Goal: Information Seeking & Learning: Find specific page/section

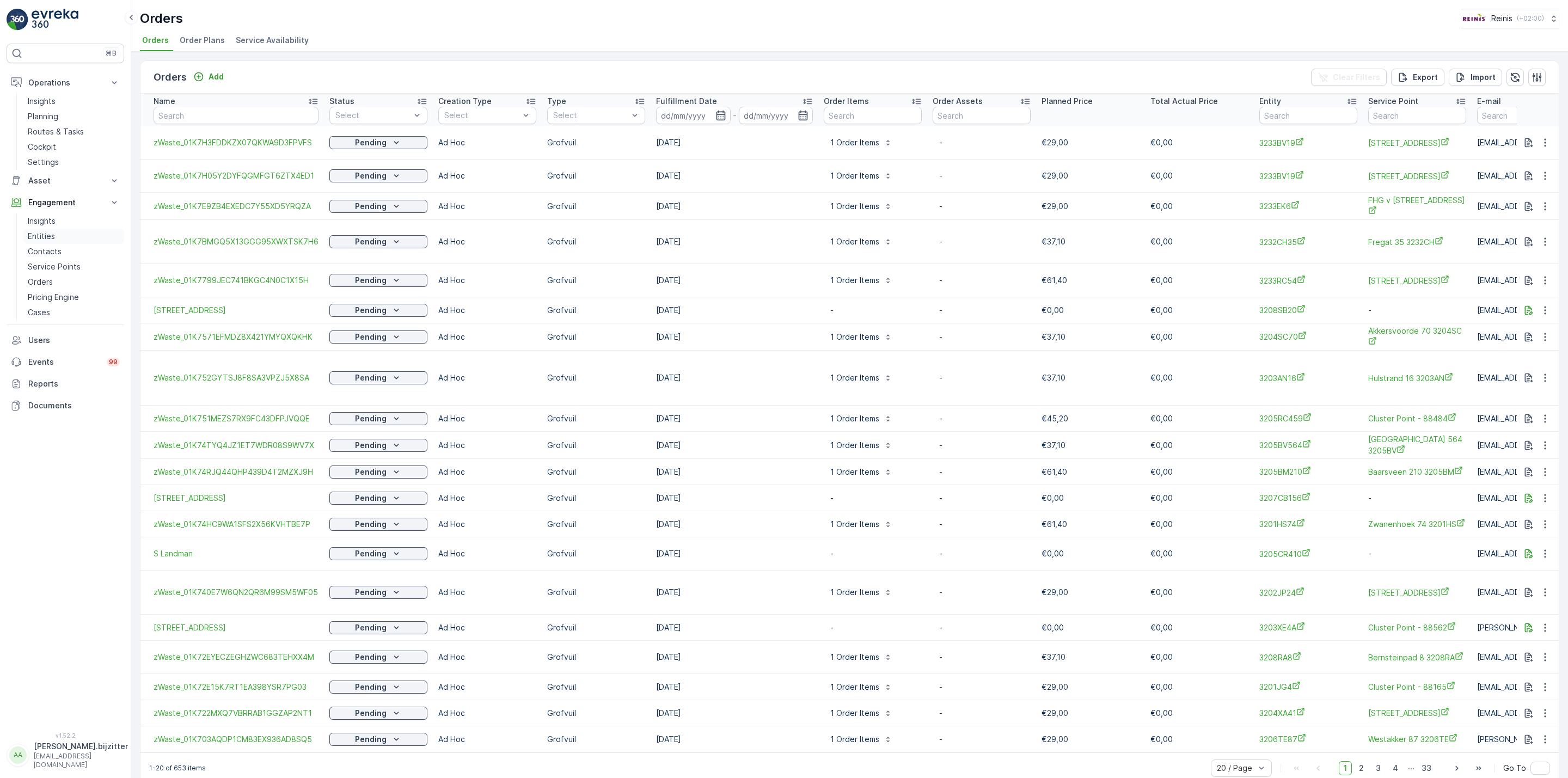
click at [36, 237] on p "Entities" at bounding box center [41, 236] width 27 height 11
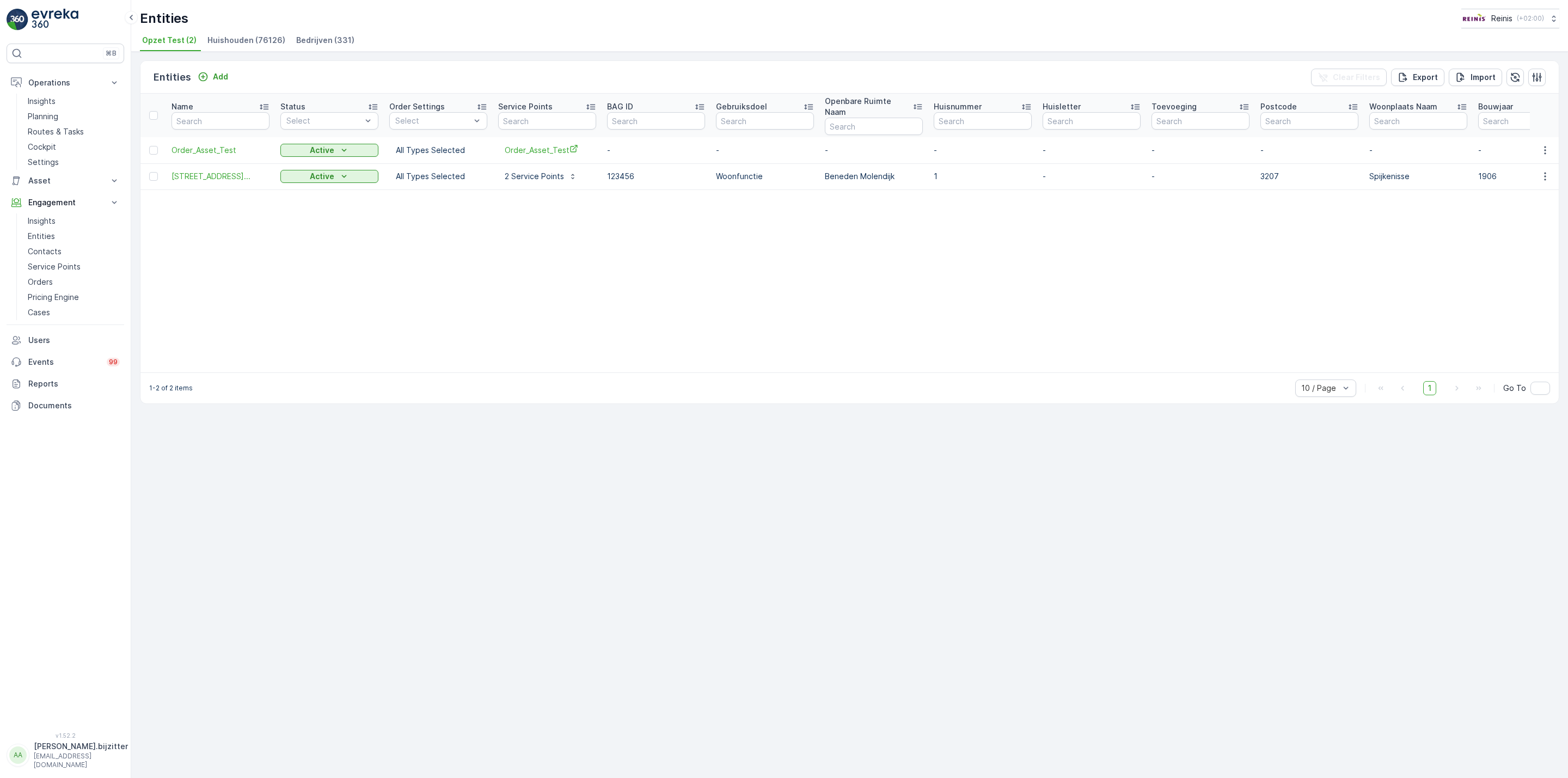
click at [228, 37] on span "Huishouden (76126)" at bounding box center [247, 40] width 78 height 11
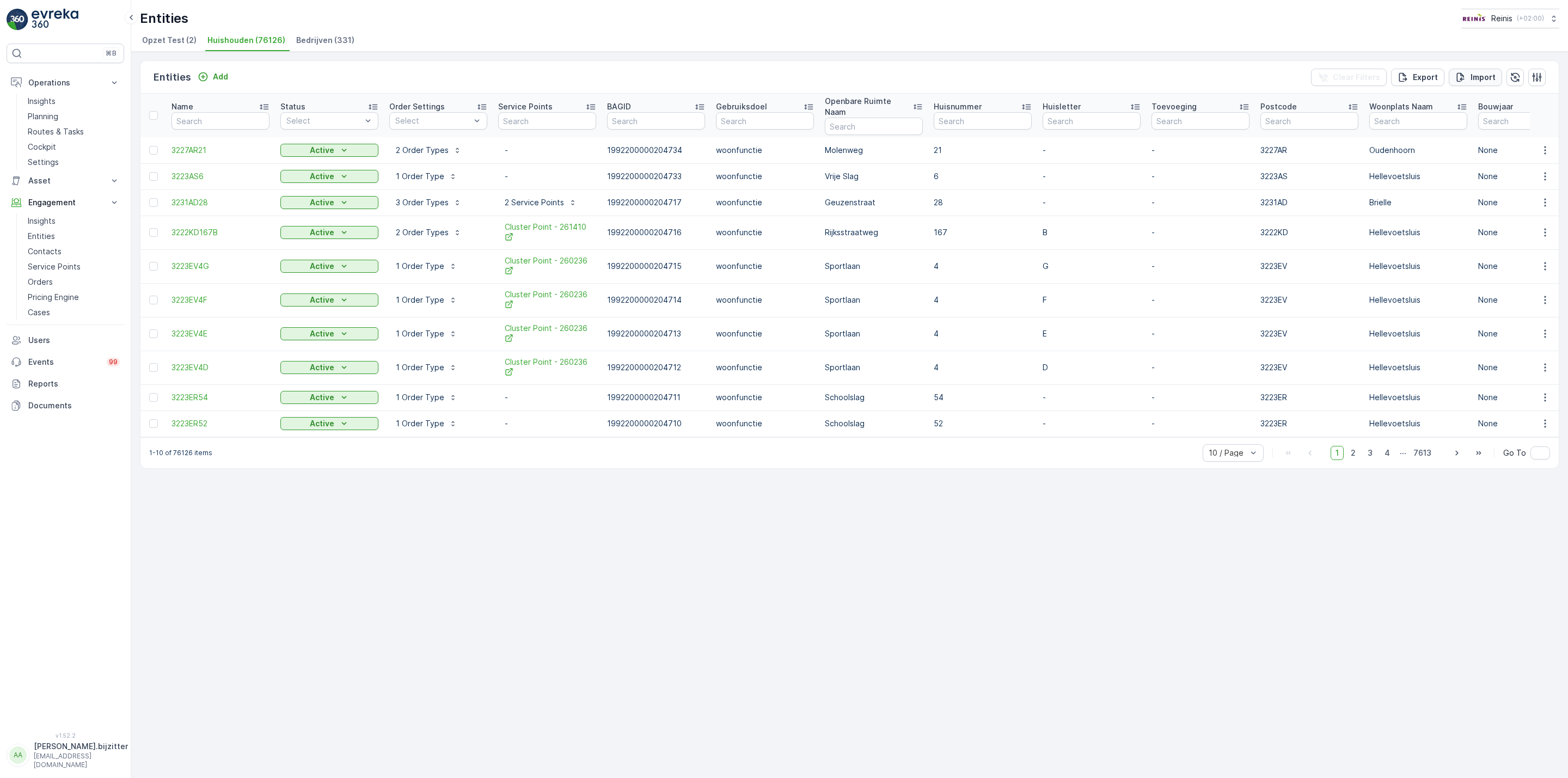
click at [1481, 74] on p "Import" at bounding box center [1483, 77] width 25 height 11
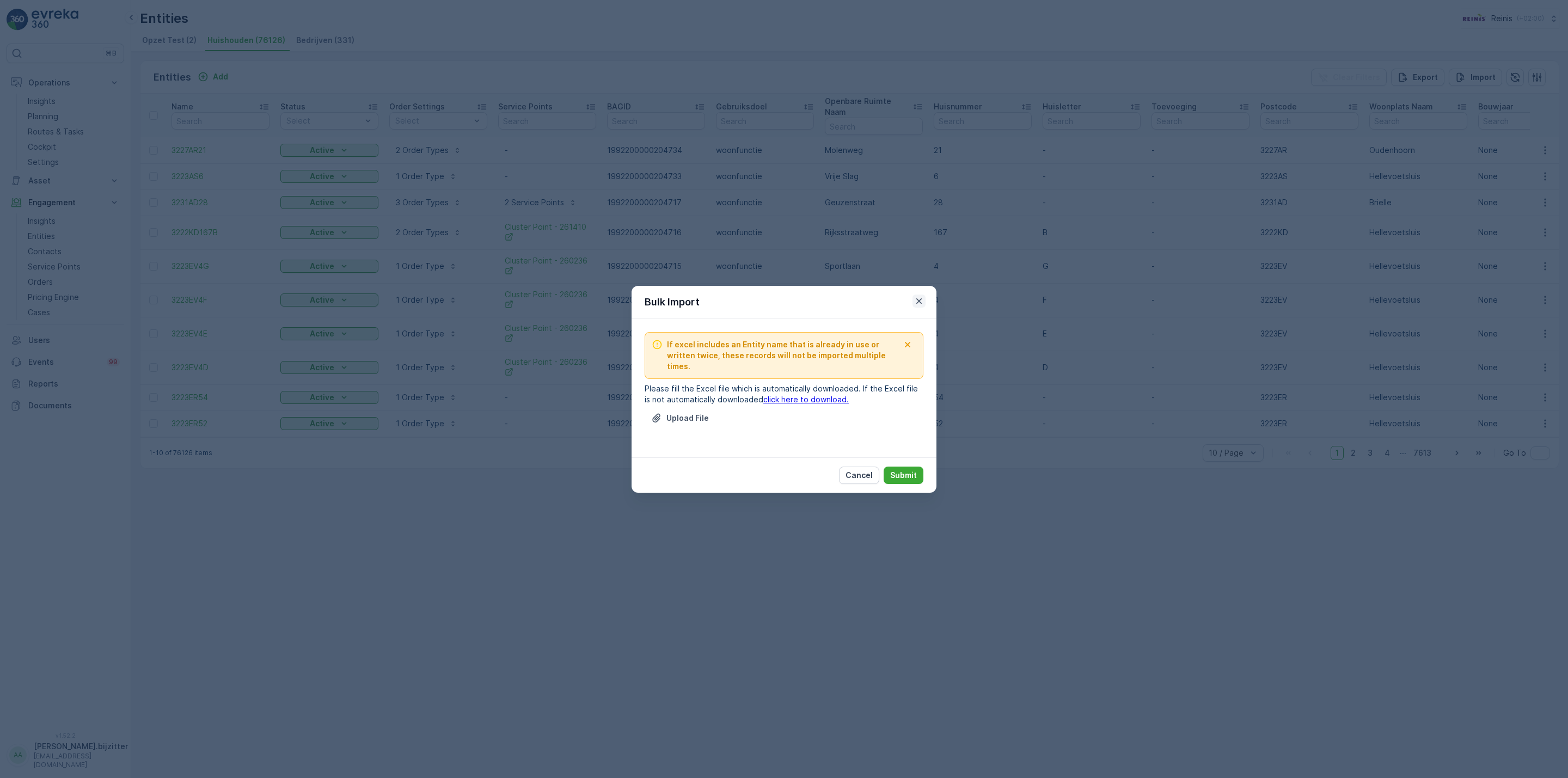
click at [918, 299] on icon "button" at bounding box center [919, 300] width 6 height 6
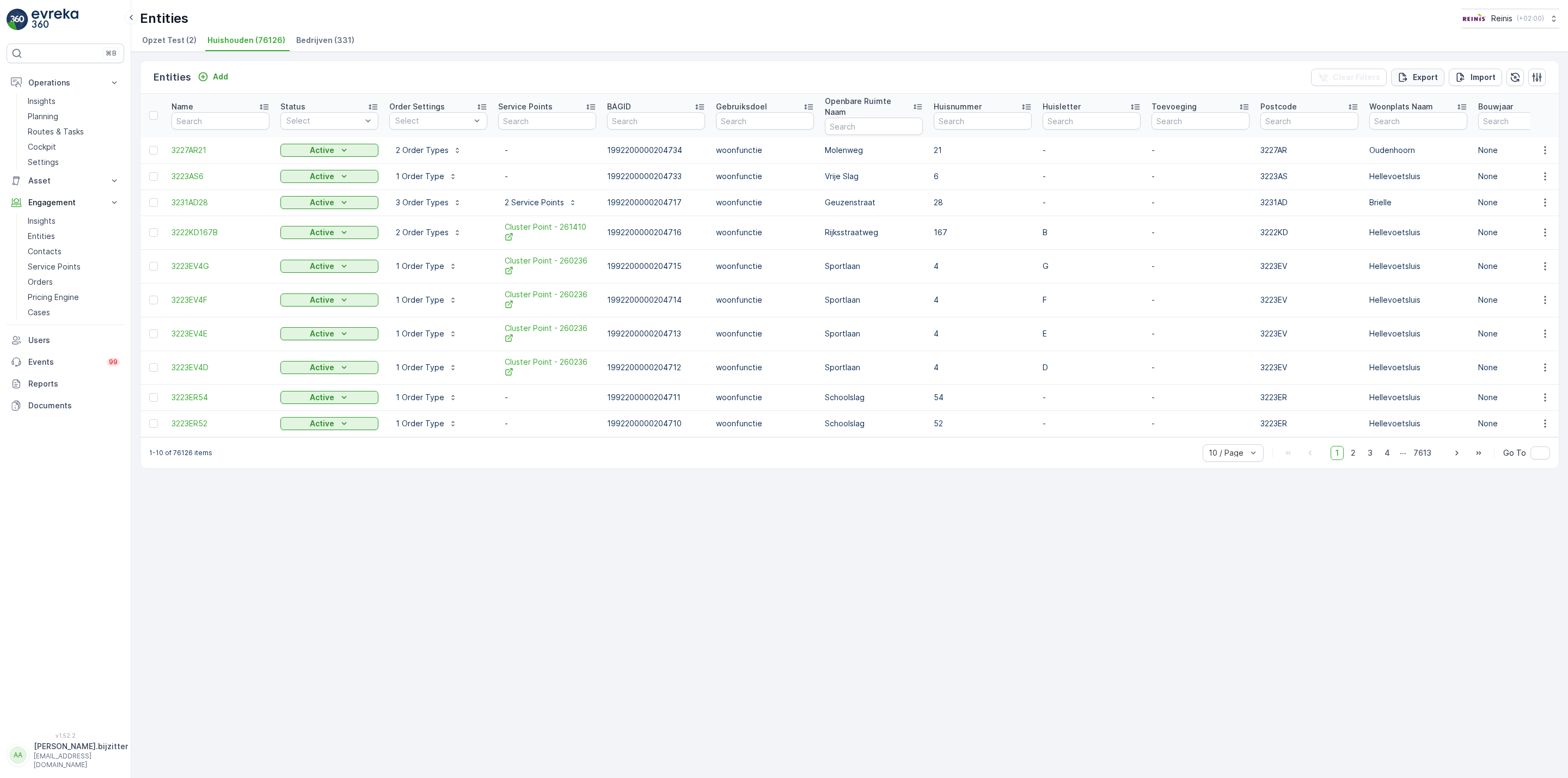
click at [1421, 77] on p "Export" at bounding box center [1425, 77] width 25 height 11
click at [1414, 67] on span "reports" at bounding box center [1470, 65] width 147 height 11
click at [36, 100] on p "Insights" at bounding box center [42, 101] width 28 height 11
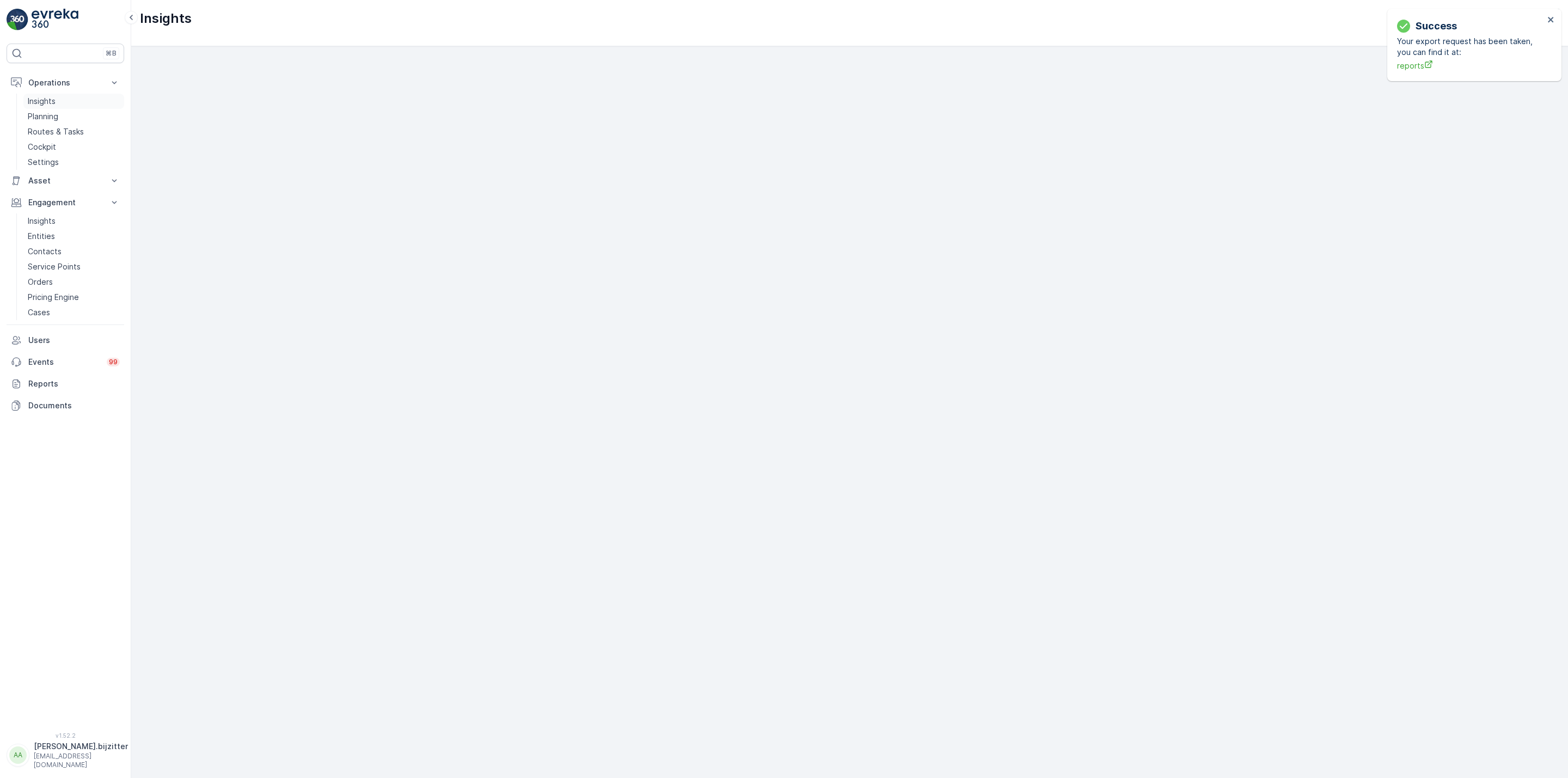
click at [42, 102] on p "Insights" at bounding box center [42, 101] width 28 height 11
click at [38, 116] on p "Planning" at bounding box center [43, 116] width 30 height 11
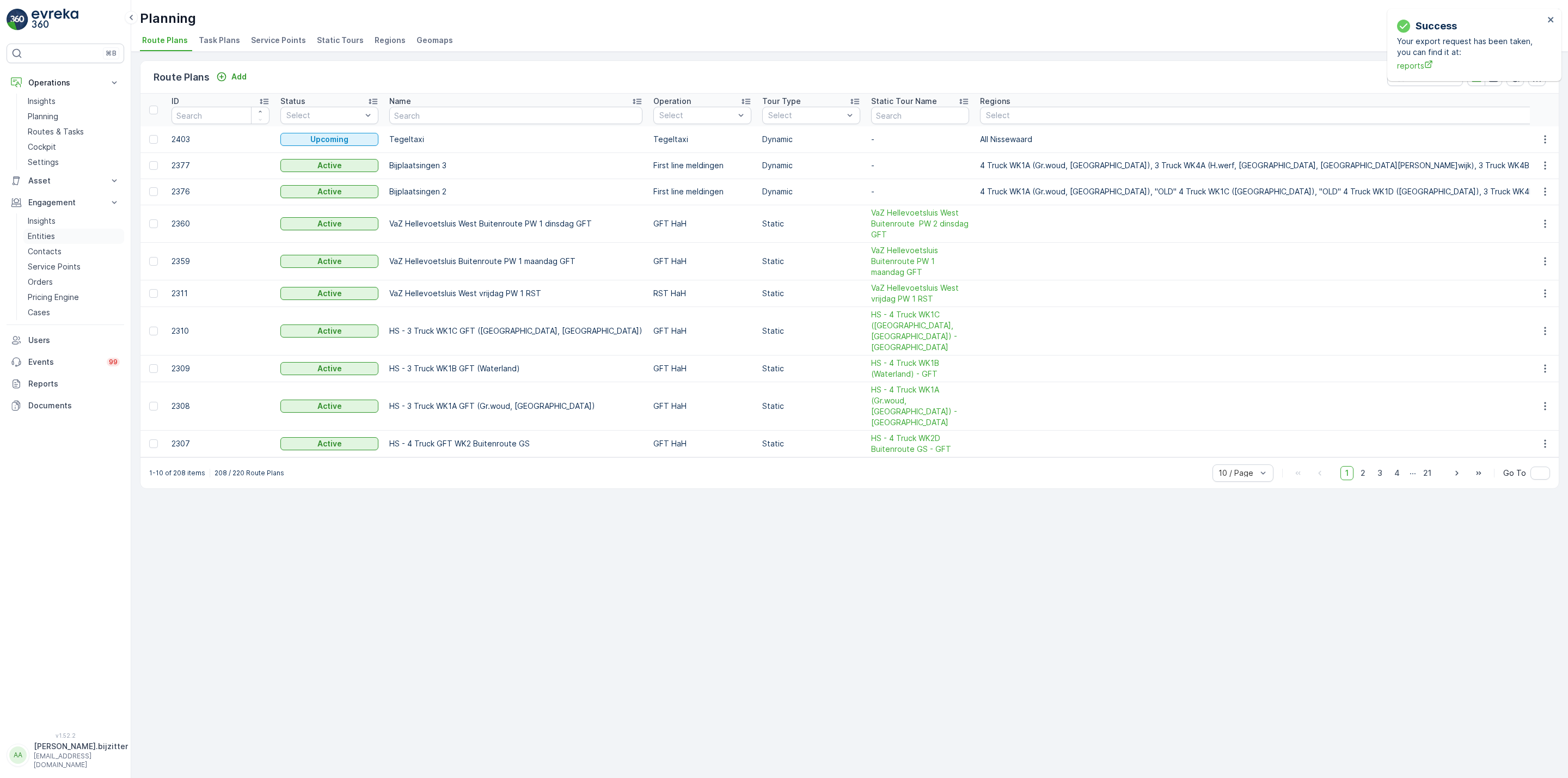
click at [39, 235] on p "Entities" at bounding box center [41, 236] width 27 height 11
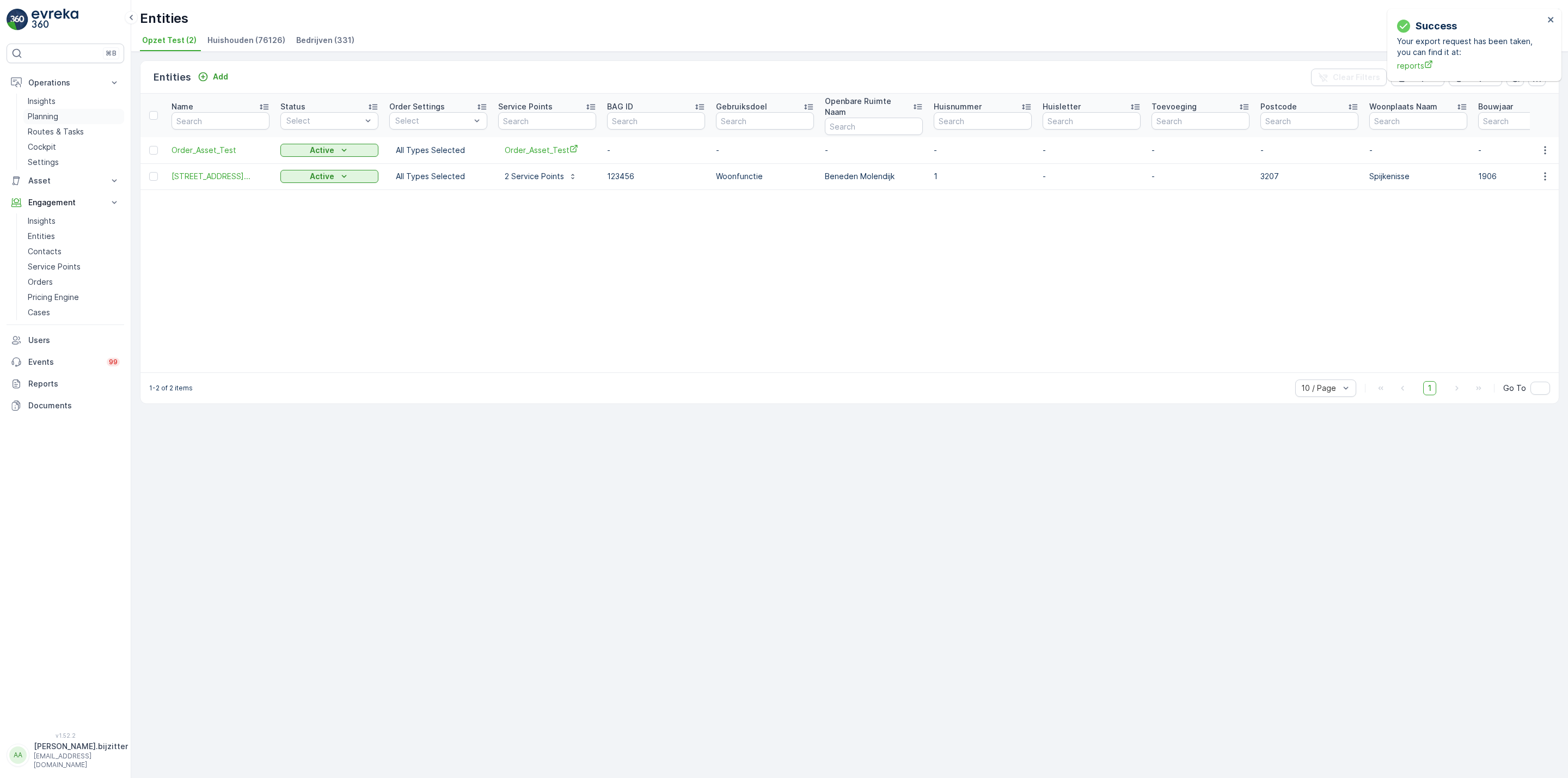
click at [44, 118] on p "Planning" at bounding box center [43, 116] width 30 height 11
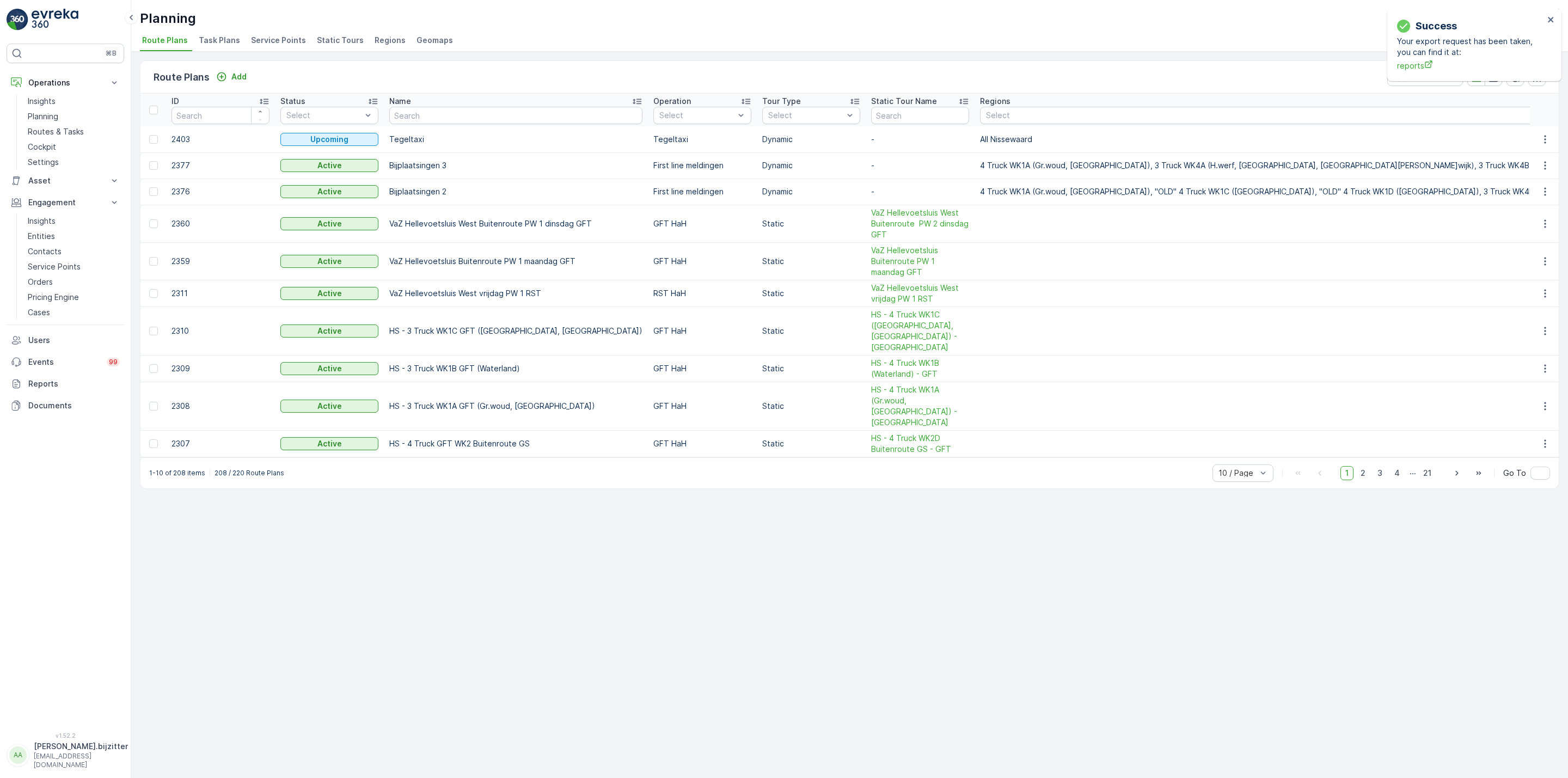
click at [225, 39] on span "Task Plans" at bounding box center [220, 40] width 42 height 11
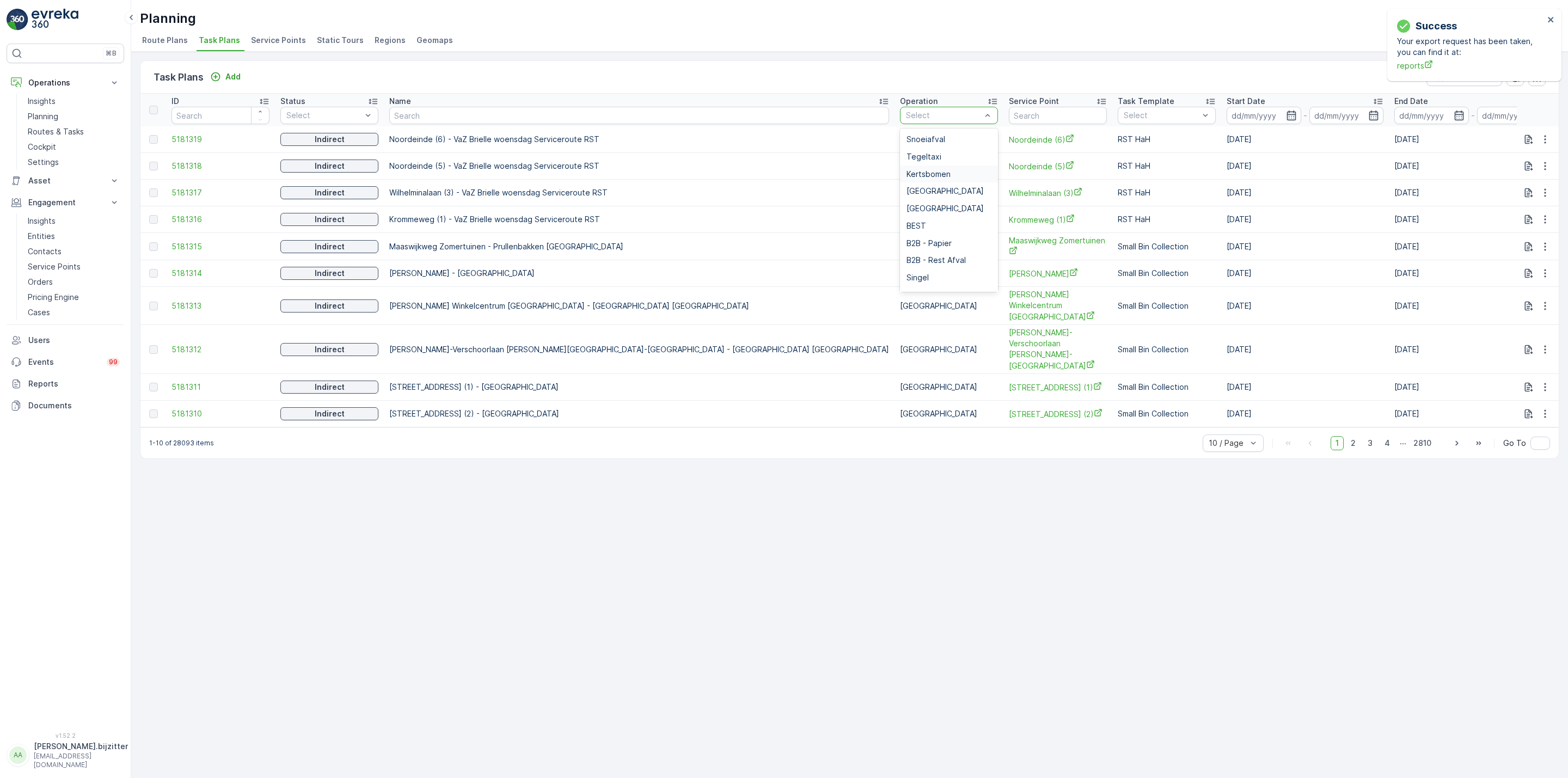
scroll to position [164, 0]
click at [907, 198] on span "Grofvuil" at bounding box center [921, 201] width 29 height 9
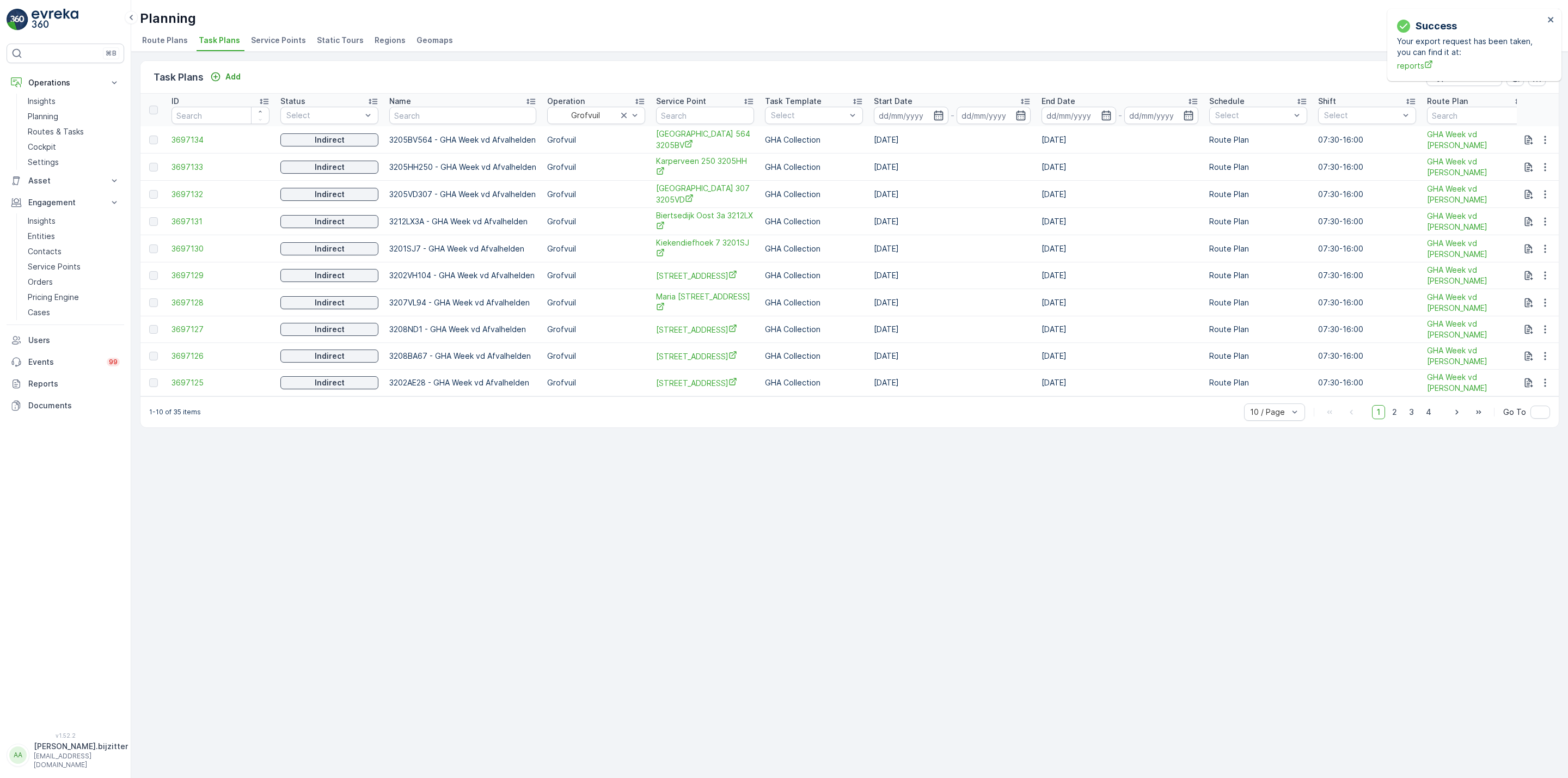
click at [171, 45] on span "Route Plans" at bounding box center [165, 40] width 46 height 11
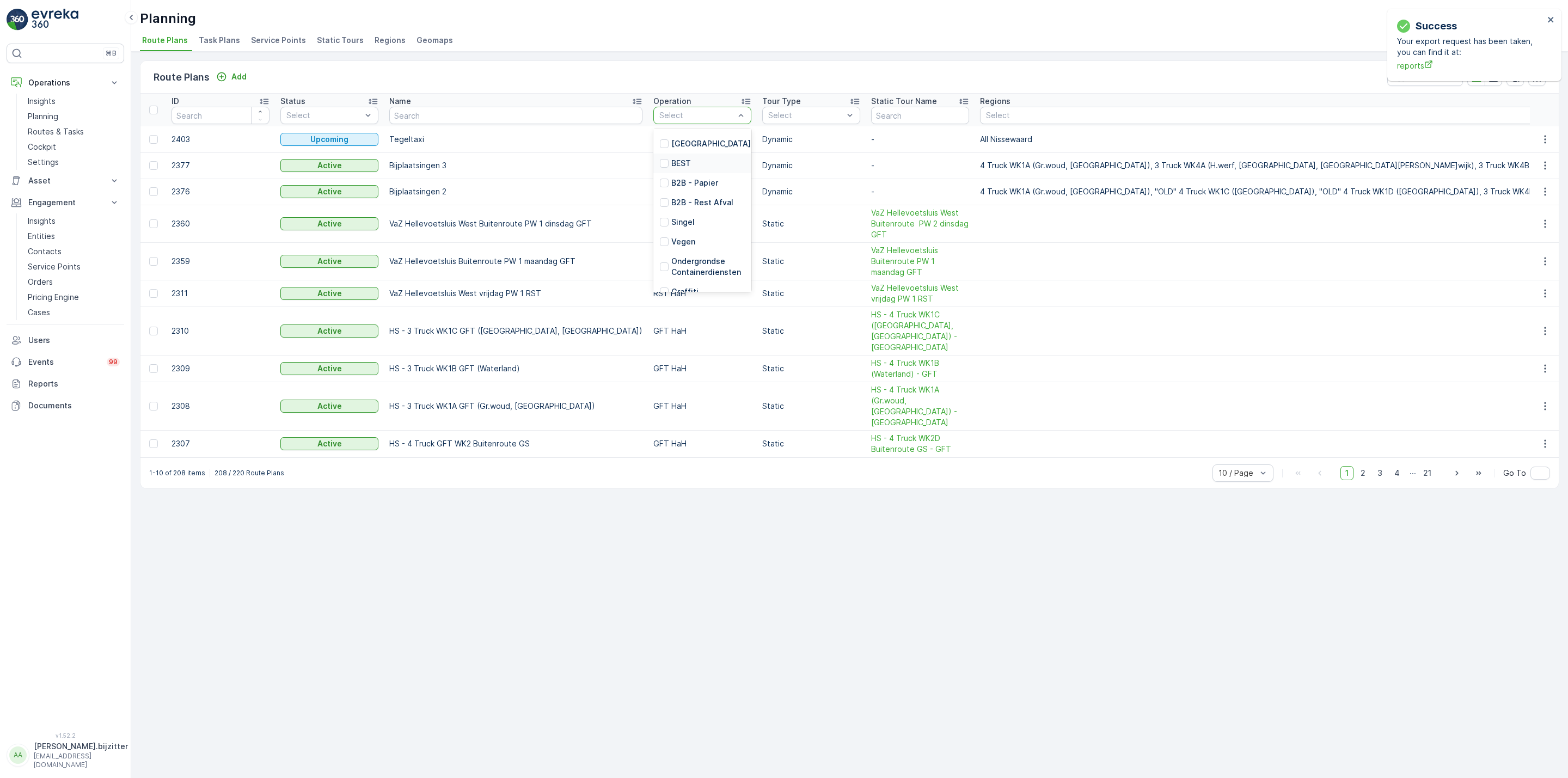
scroll to position [164, 0]
click at [671, 252] on p "Grofvuil" at bounding box center [686, 254] width 30 height 11
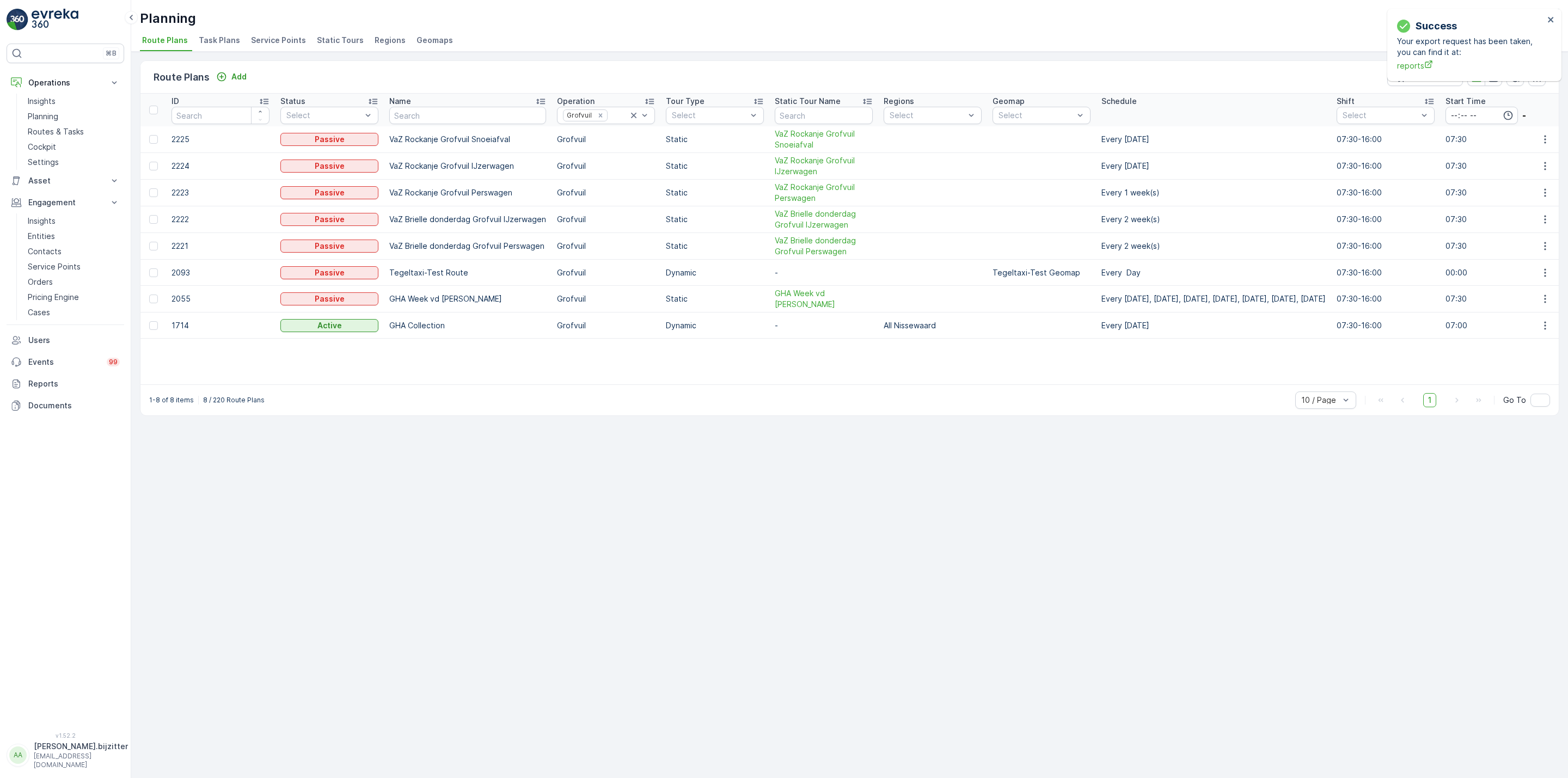
click at [524, 446] on div "Route Plans Add Clear Filters ID Status Select Name Operation Grofvuil Tour Typ…" at bounding box center [849, 415] width 1436 height 726
click at [445, 249] on p "VaZ Brielle donderdag Grofvuil Perswagen" at bounding box center [468, 245] width 157 height 11
click at [505, 247] on p "VaZ Brielle donderdag Grofvuil Perswagen" at bounding box center [468, 245] width 157 height 11
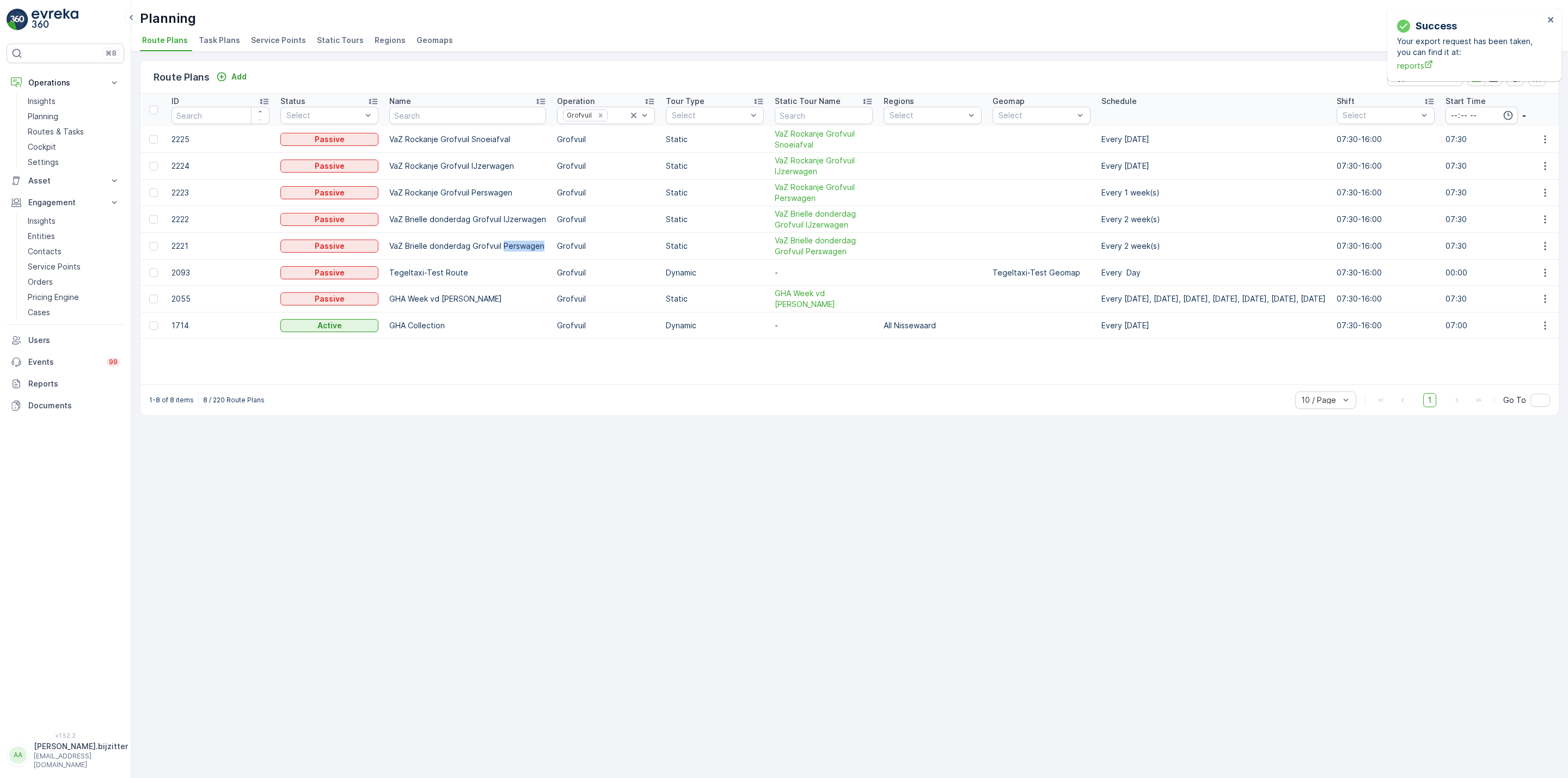
click at [505, 247] on p "VaZ Brielle donderdag Grofvuil Perswagen" at bounding box center [468, 245] width 157 height 11
copy p "VaZ Brielle donderdag Grofvuil Perswagen"
click at [453, 448] on div "Route Plans Add Clear Filters ID Status Select Name Operation Grofvuil Tour Typ…" at bounding box center [849, 415] width 1436 height 726
click at [415, 467] on div "Route Plans Add Clear Filters ID Status Select Name Operation Grofvuil Tour Typ…" at bounding box center [849, 415] width 1436 height 726
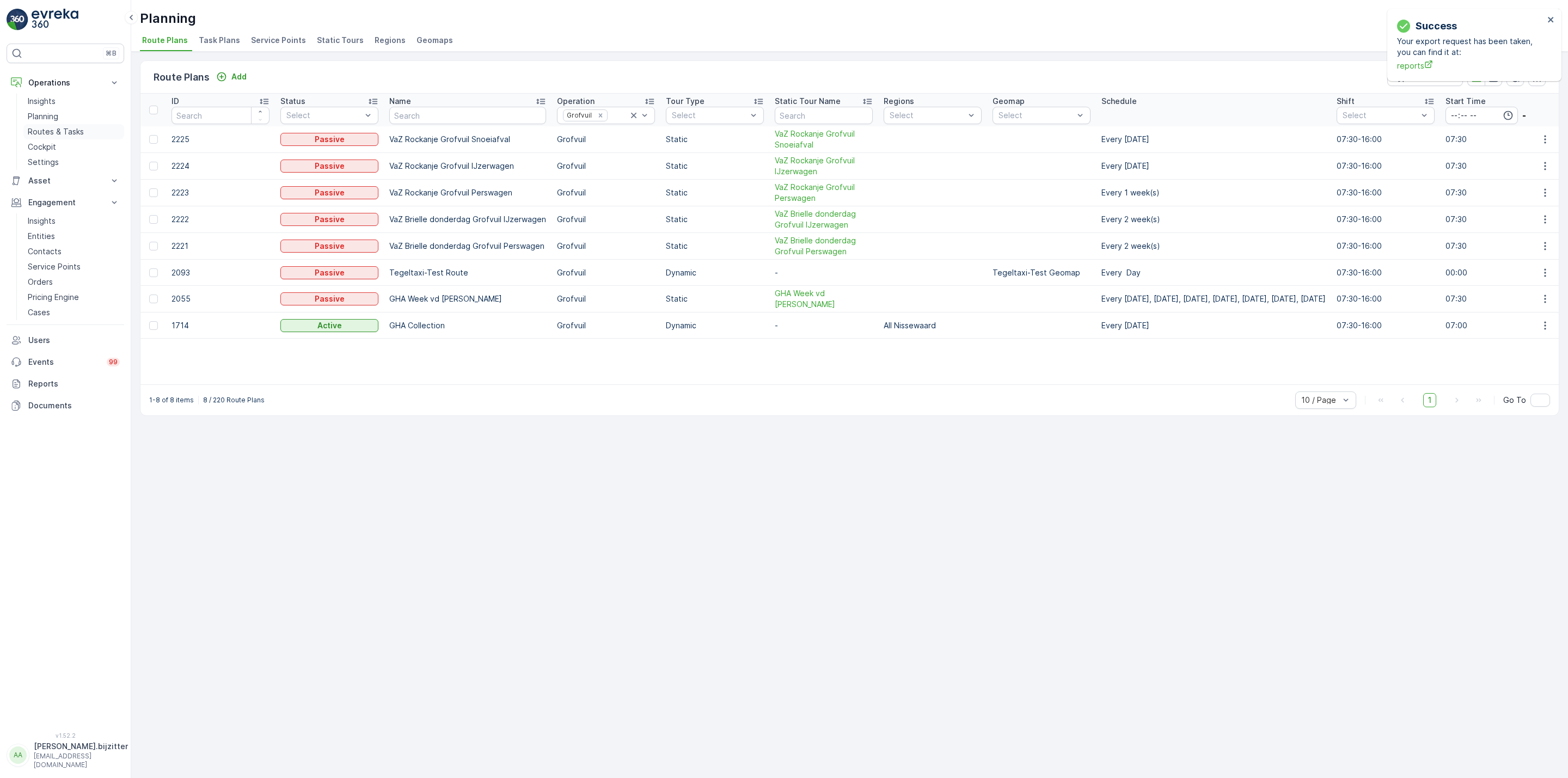
click at [47, 132] on p "Routes & Tasks" at bounding box center [55, 132] width 56 height 11
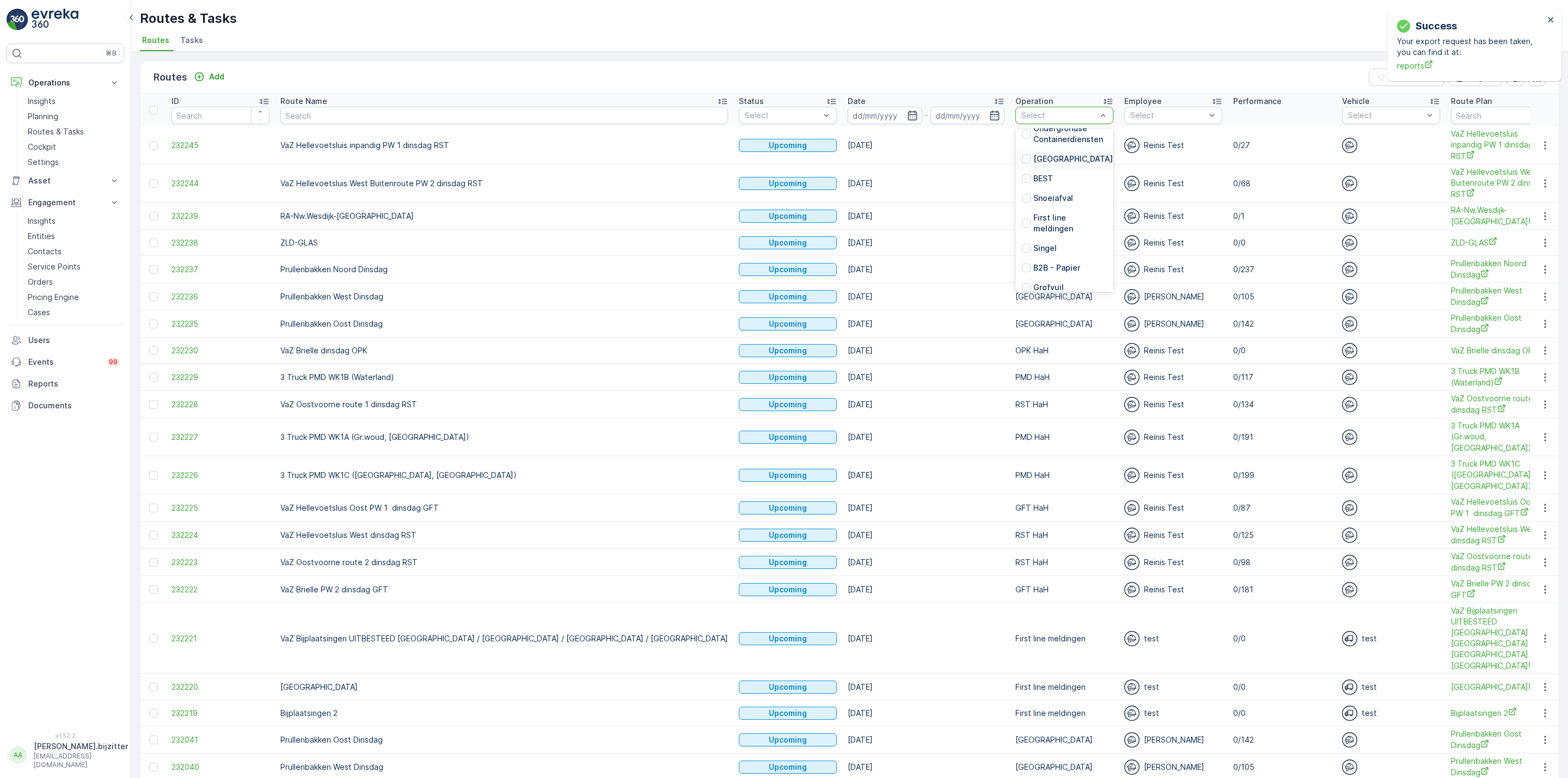
scroll to position [245, 0]
click at [1022, 258] on div at bounding box center [1026, 261] width 9 height 9
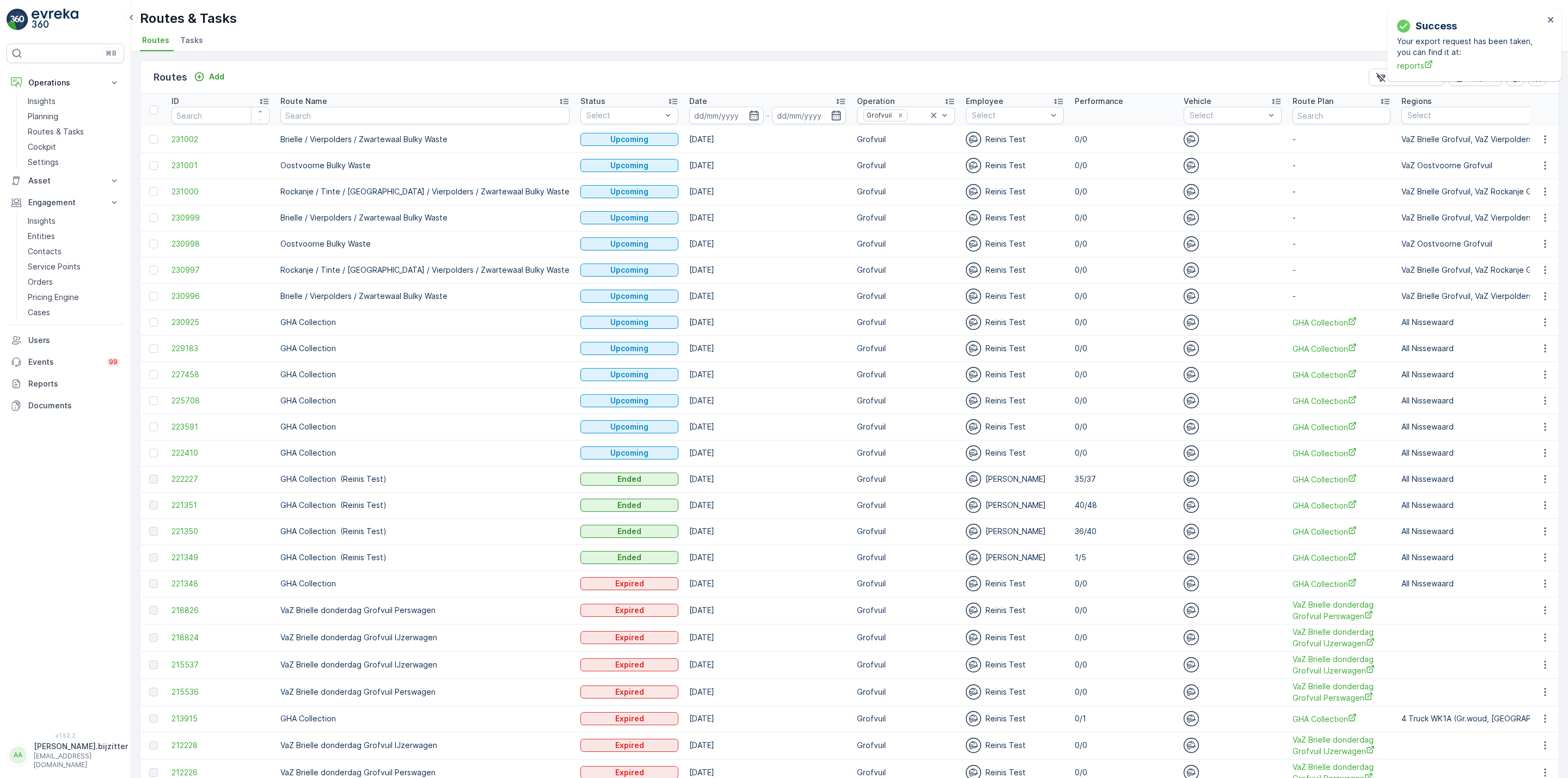
click at [693, 101] on div "Date" at bounding box center [767, 101] width 157 height 11
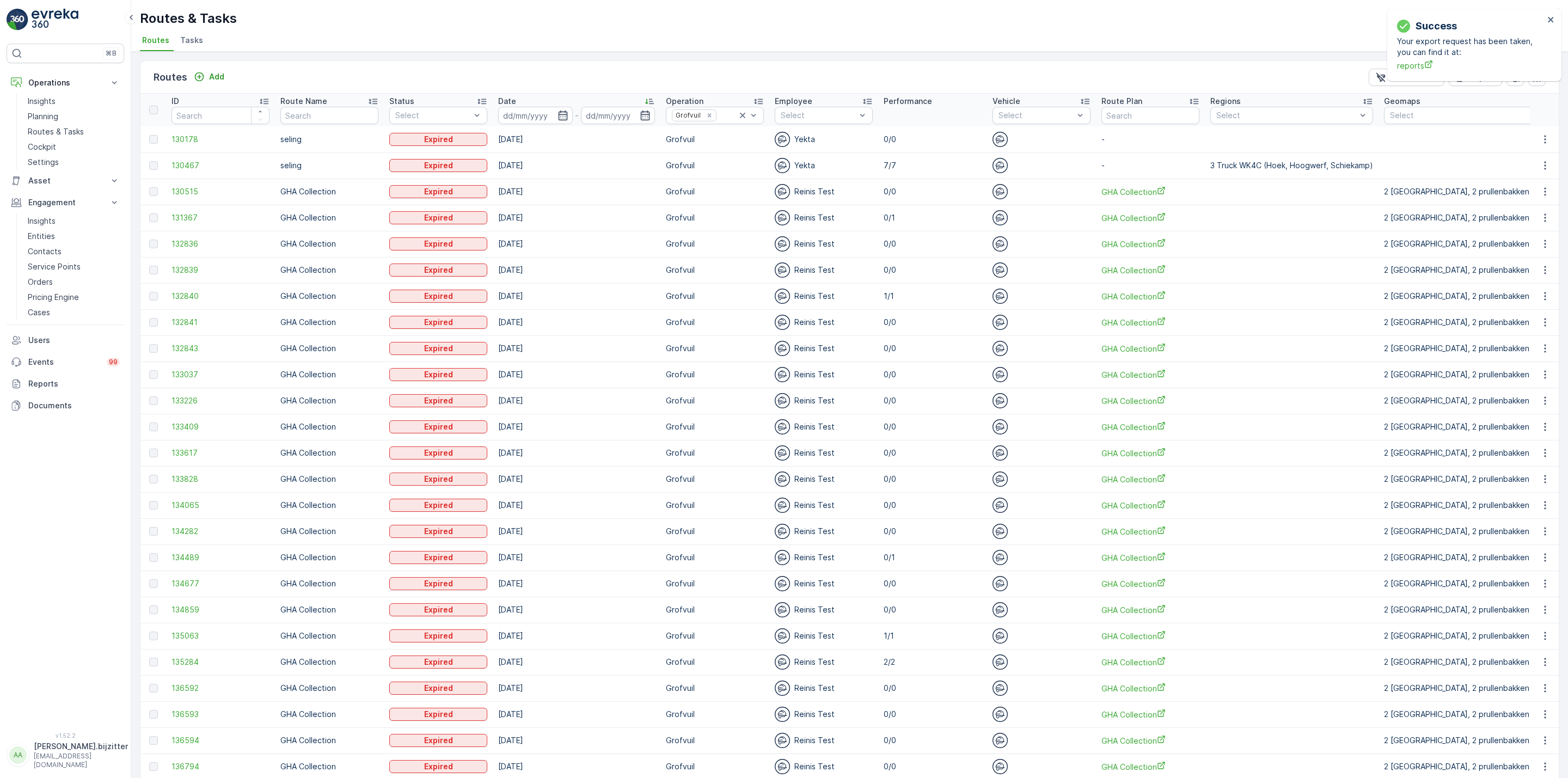
click at [693, 101] on p "Operation" at bounding box center [685, 101] width 38 height 11
click at [704, 96] on div "Operation" at bounding box center [715, 101] width 98 height 11
click at [709, 102] on div "Operation" at bounding box center [715, 101] width 98 height 11
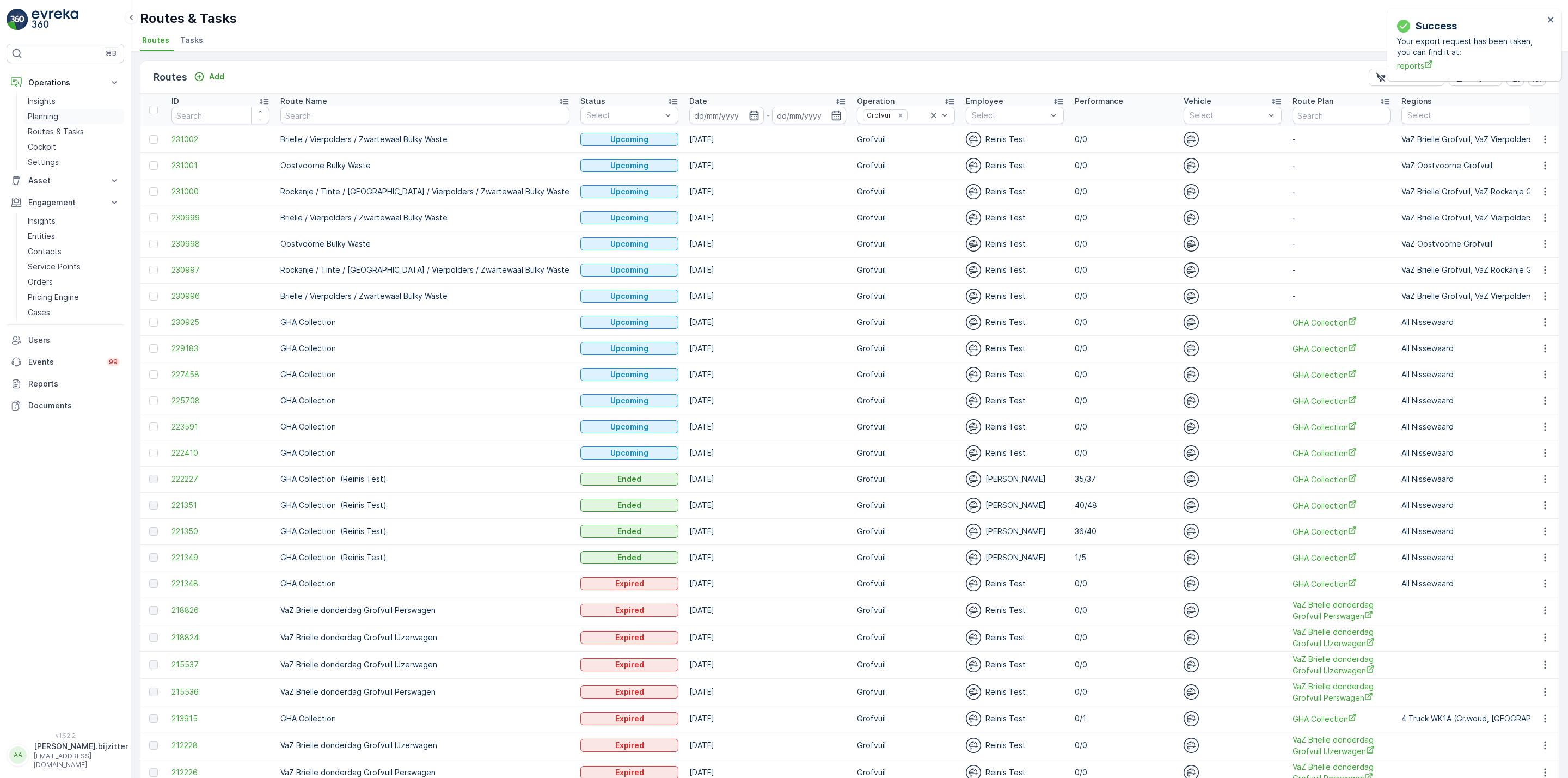
click at [39, 116] on p "Planning" at bounding box center [43, 116] width 30 height 11
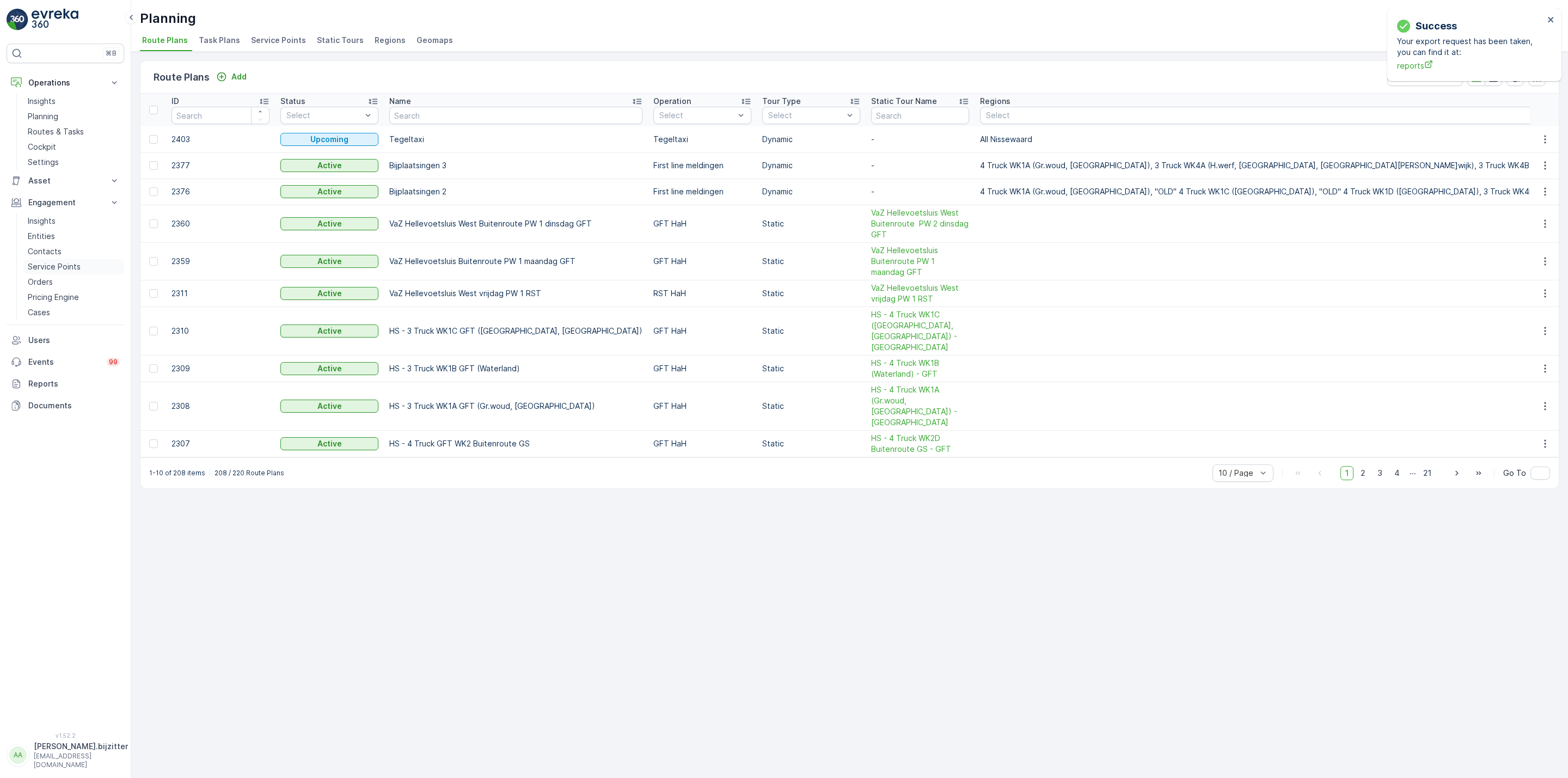
click at [54, 267] on p "Service Points" at bounding box center [54, 266] width 53 height 11
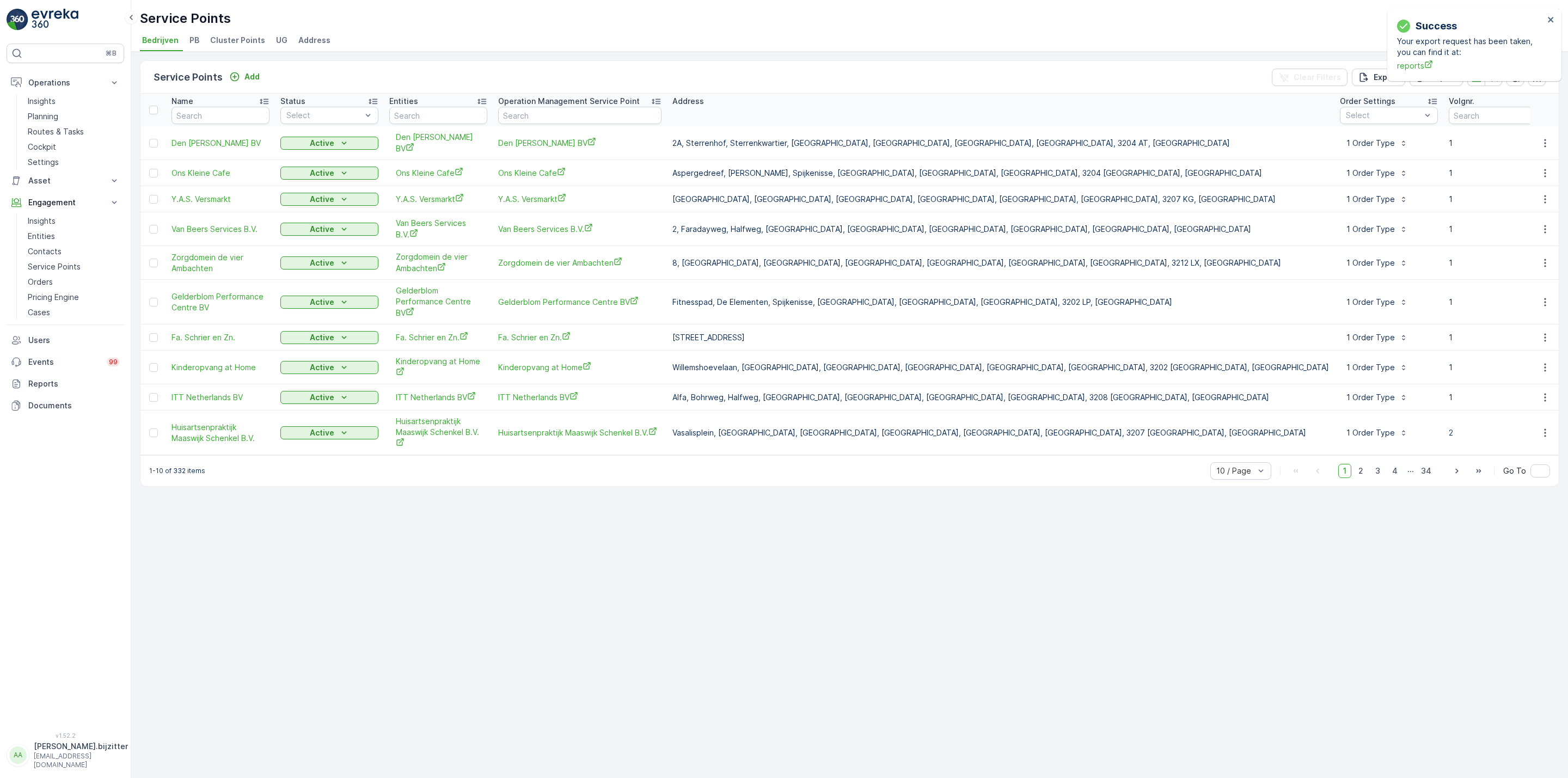
click at [238, 39] on span "Cluster Points" at bounding box center [237, 40] width 55 height 11
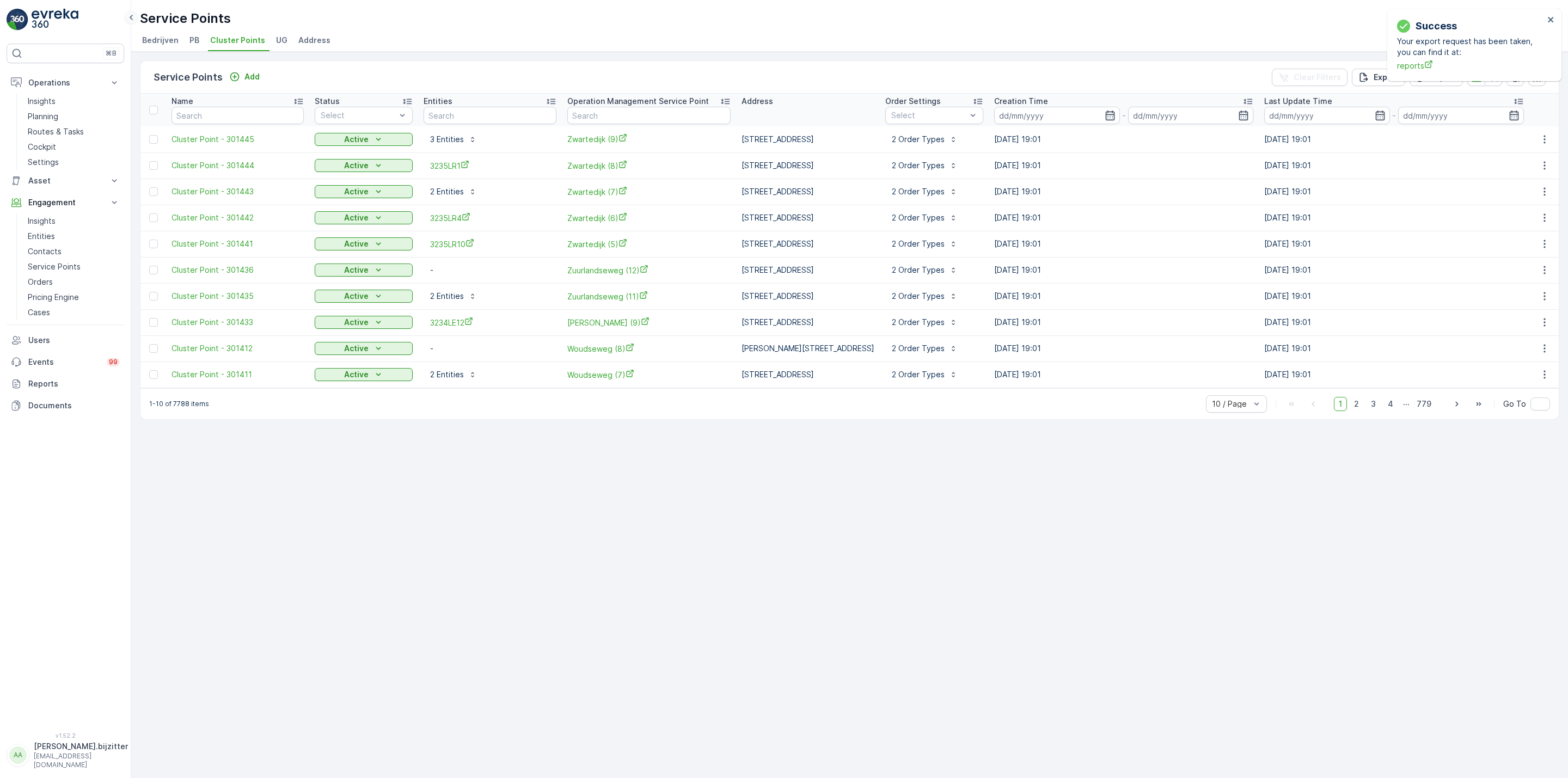
click at [130, 18] on icon at bounding box center [131, 17] width 12 height 13
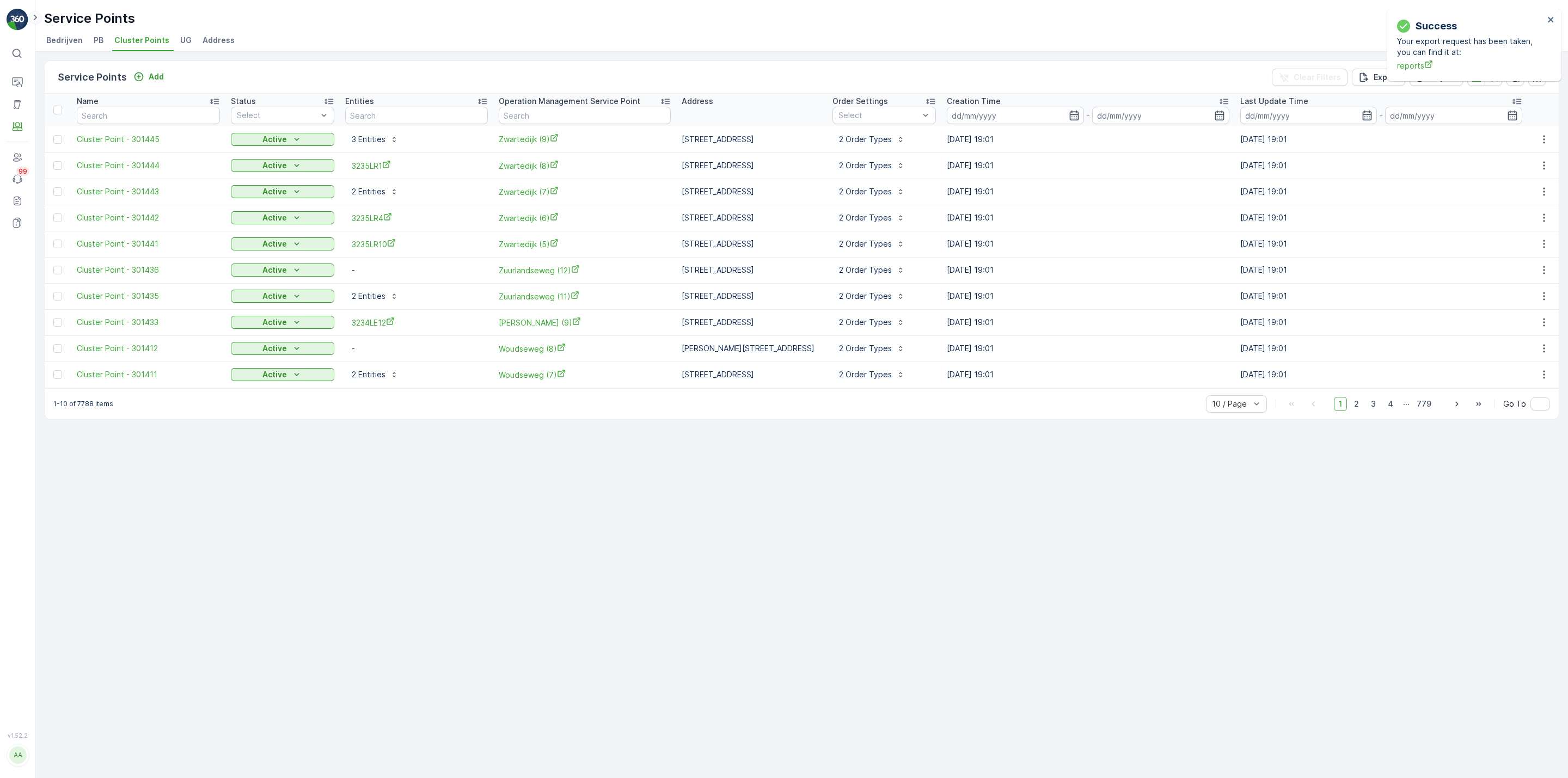
click at [38, 16] on icon at bounding box center [35, 17] width 12 height 13
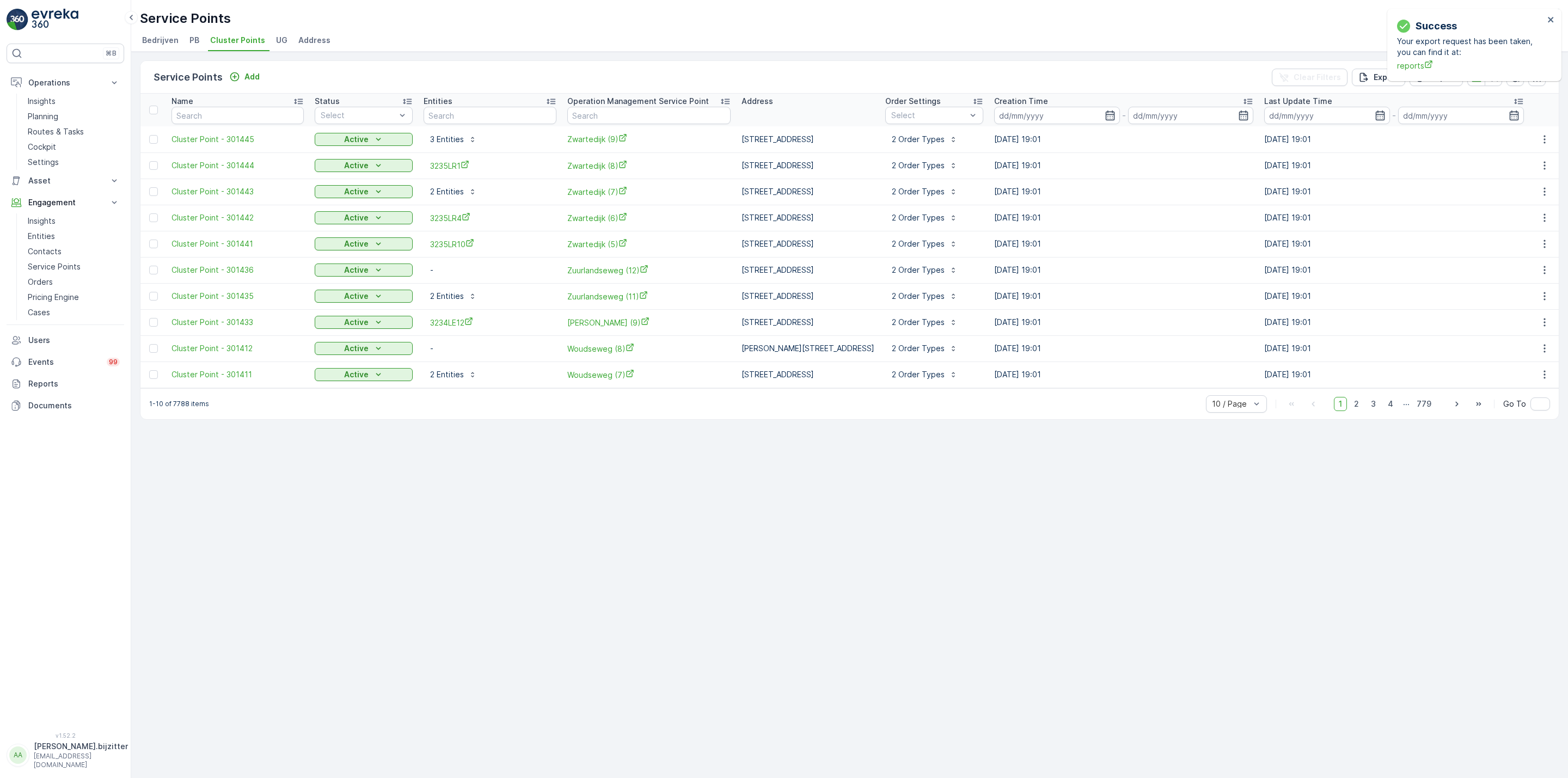
click at [399, 566] on div "Service Points Add Clear Filters Export Import Name Status Select Entities Oper…" at bounding box center [849, 415] width 1436 height 726
click at [422, 554] on div "Service Points Add Clear Filters Export Import Name Status Select Entities Oper…" at bounding box center [849, 415] width 1436 height 726
click at [526, 509] on div "Service Points Add Clear Filters Export Import Name Status Select Entities Oper…" at bounding box center [849, 415] width 1436 height 726
click at [1547, 15] on icon "close" at bounding box center [1551, 20] width 8 height 9
click at [478, 69] on div "Service Points Add Clear Filters Export Import" at bounding box center [849, 77] width 1418 height 33
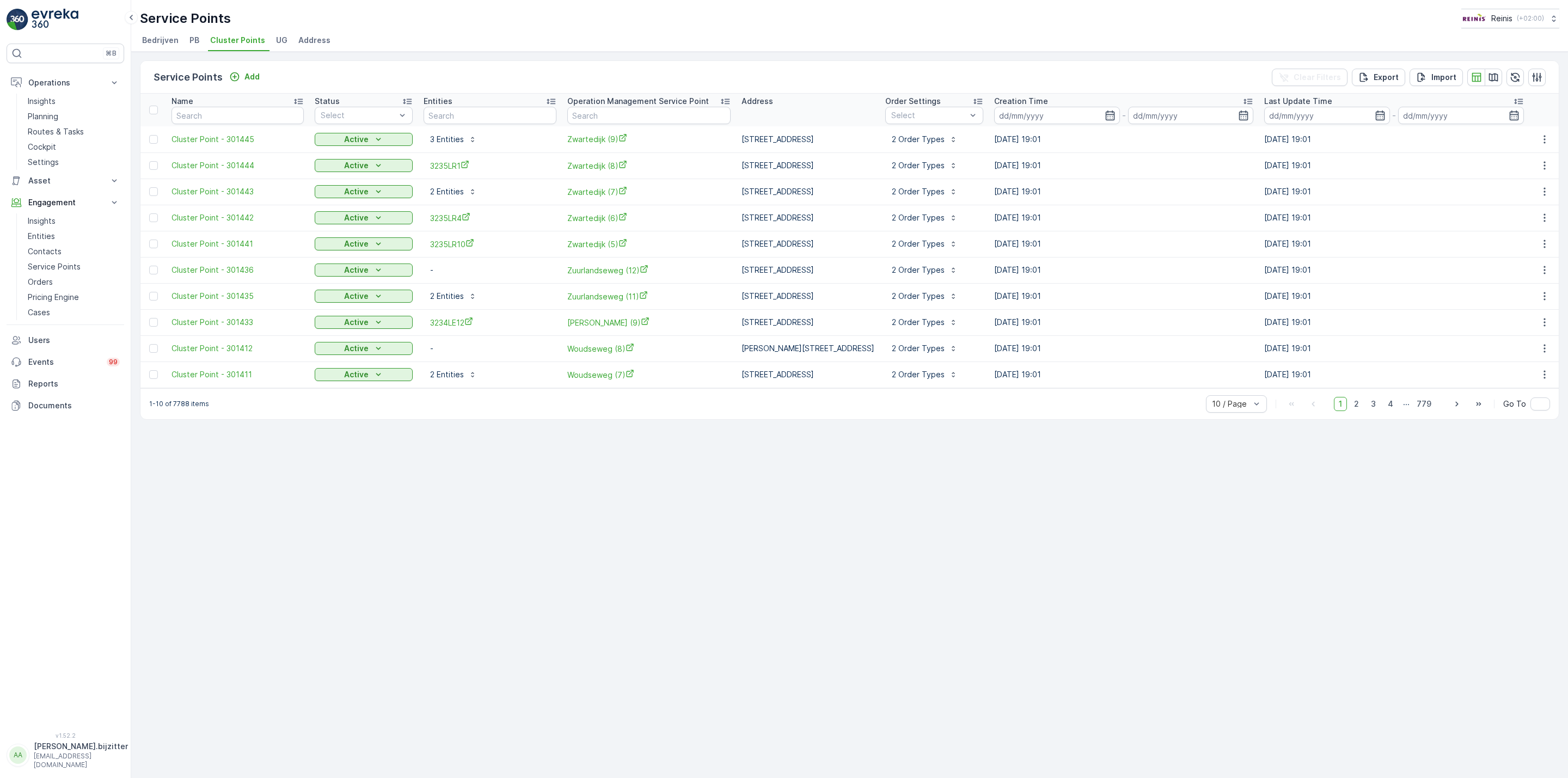
click at [193, 41] on span "PB" at bounding box center [194, 40] width 10 height 11
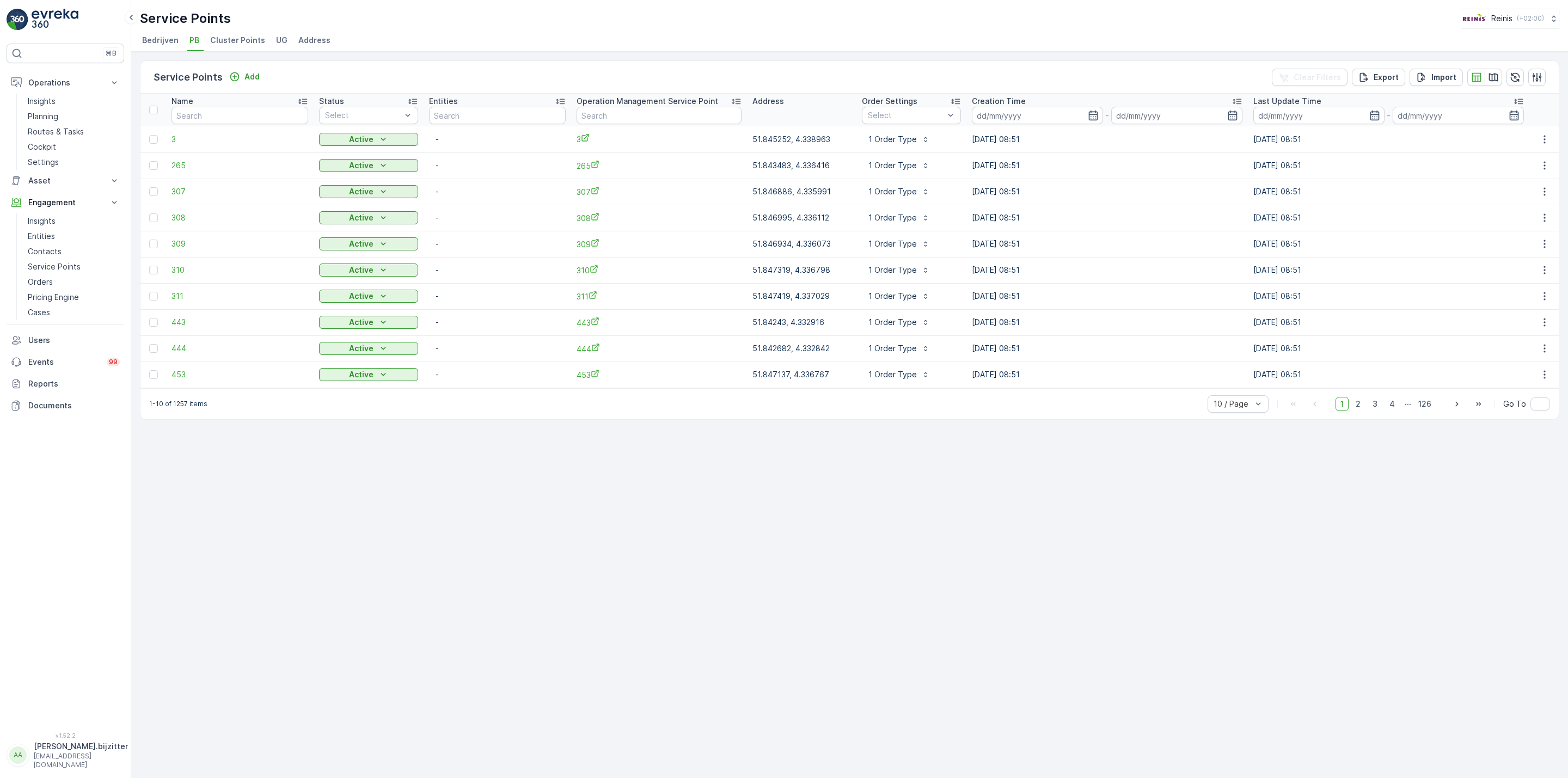
click at [164, 45] on span "Bedrijven" at bounding box center [160, 40] width 36 height 11
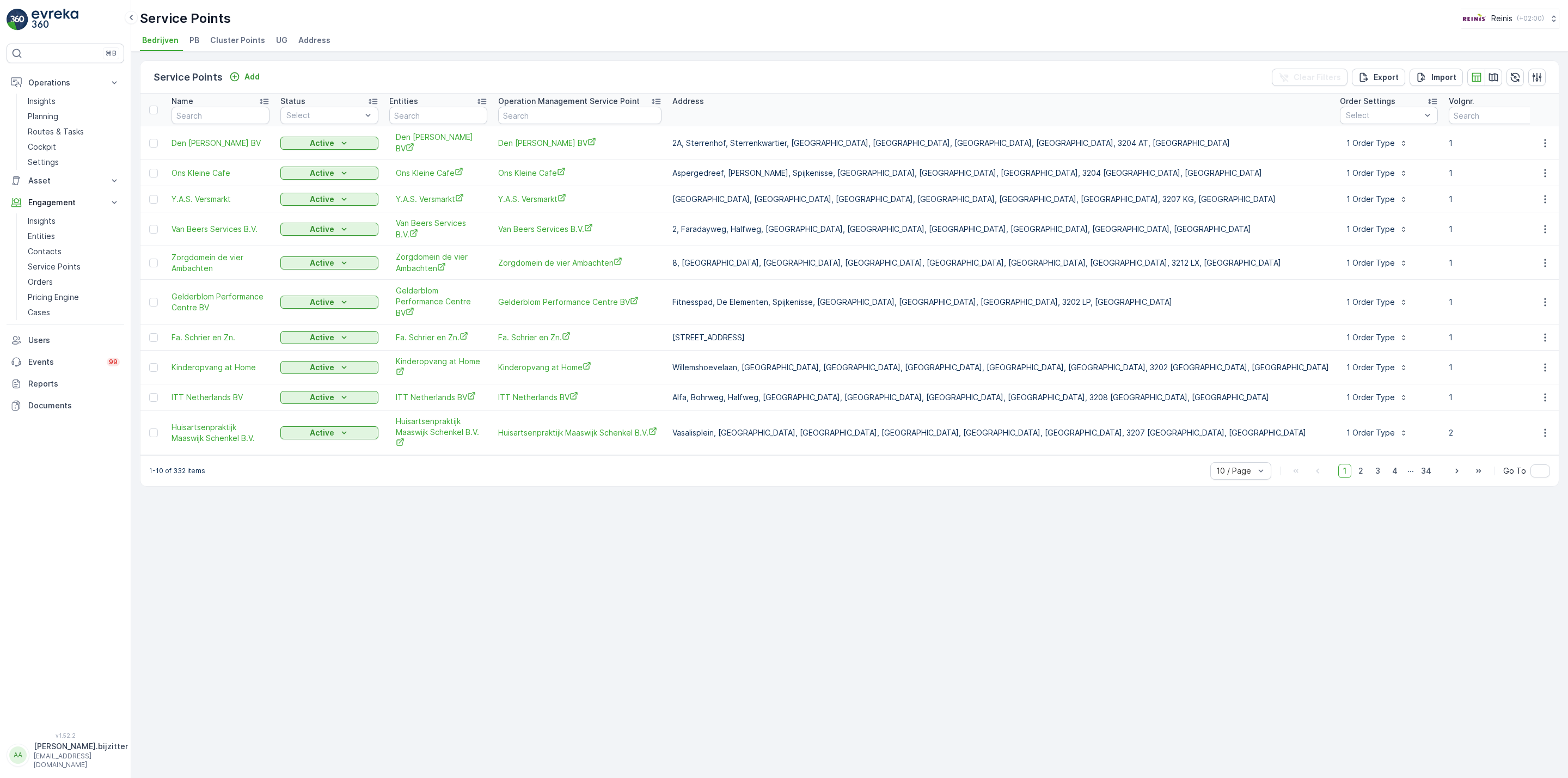
click at [226, 42] on span "Cluster Points" at bounding box center [237, 40] width 55 height 11
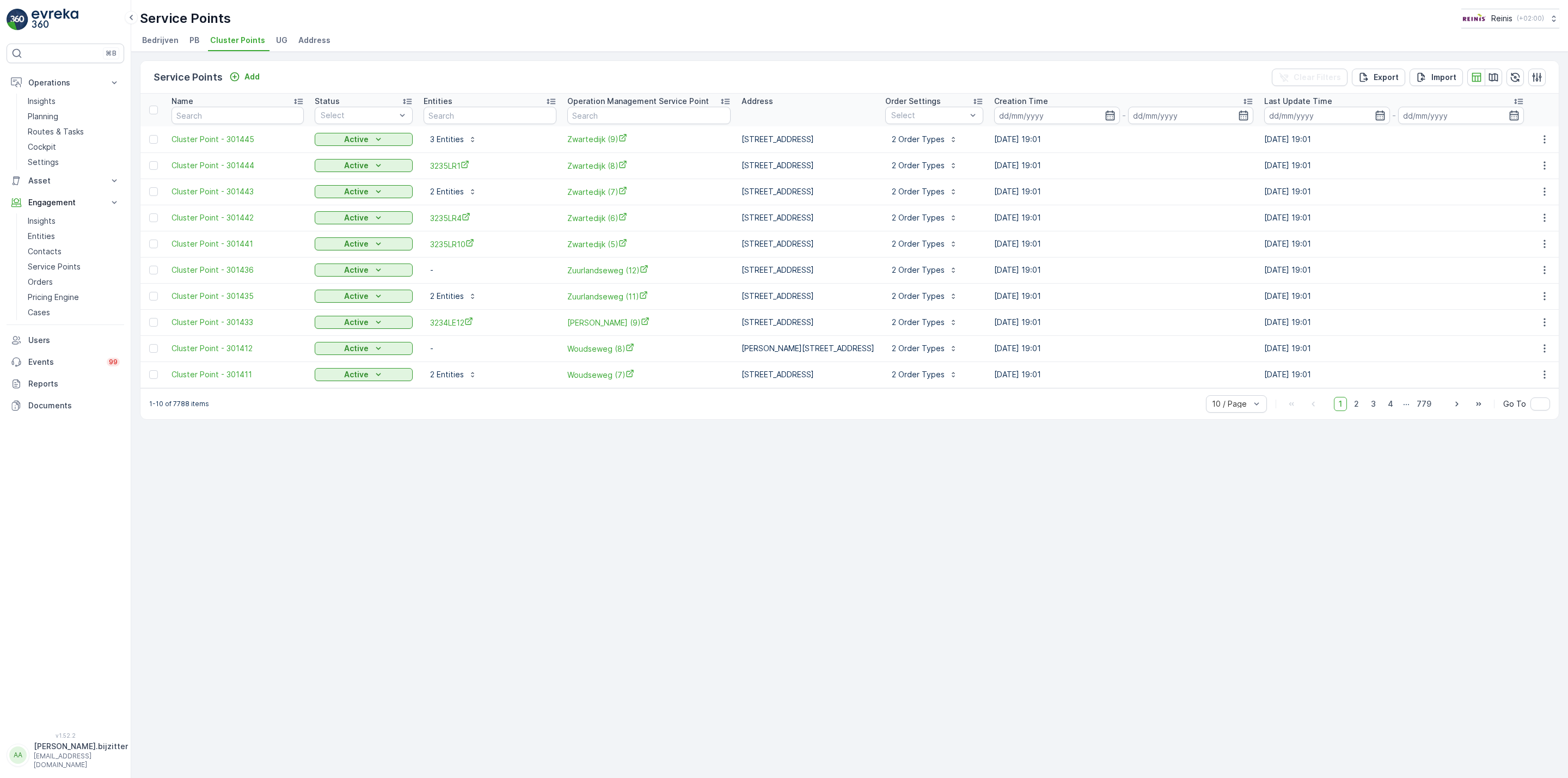
click at [686, 40] on ul "Bedrijven PB Cluster Points UG Address" at bounding box center [845, 42] width 1411 height 18
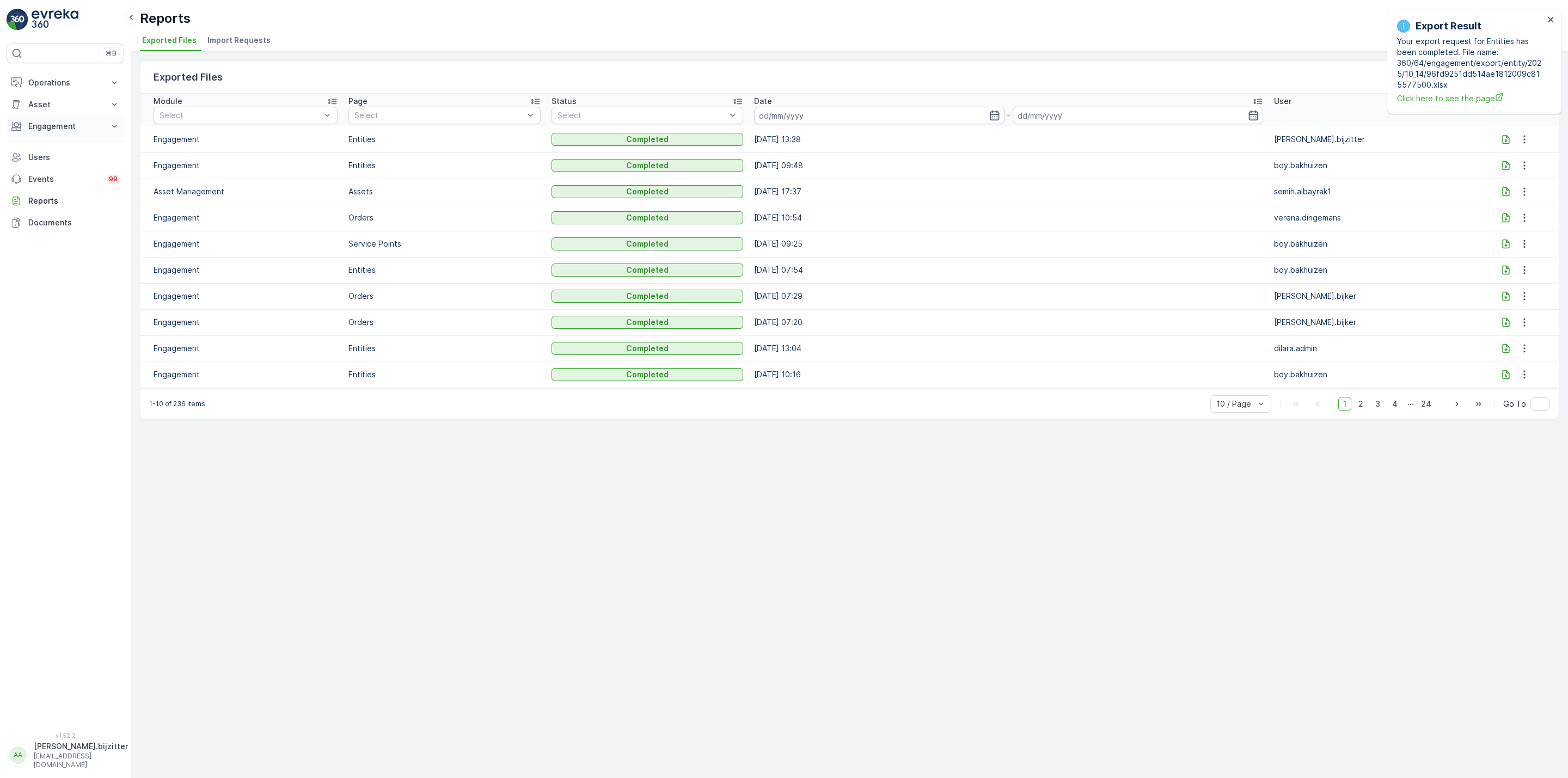
click at [43, 124] on p "Engagement" at bounding box center [65, 126] width 74 height 11
click at [59, 219] on p "Pricing Engine" at bounding box center [53, 221] width 51 height 11
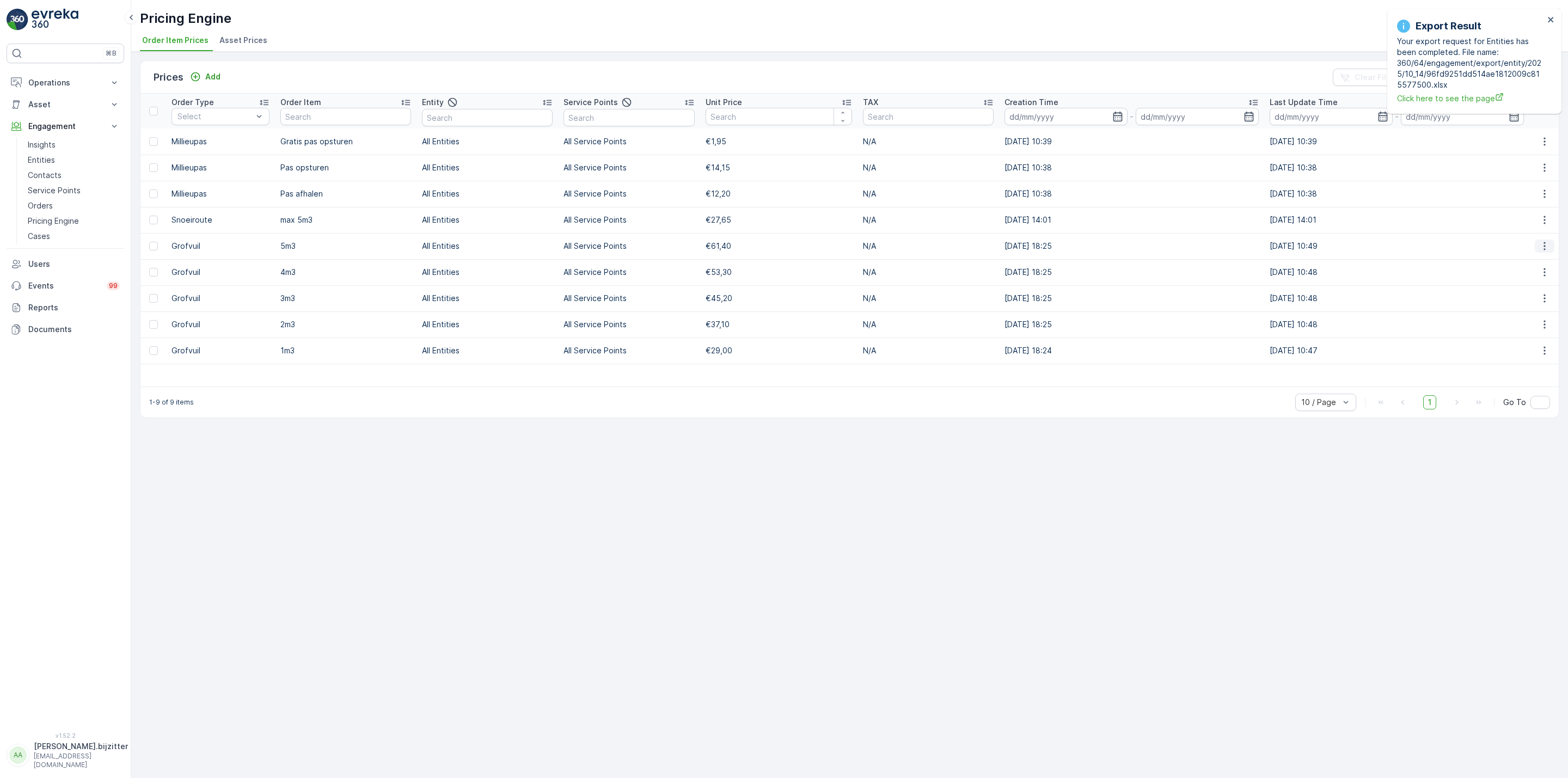
click at [1547, 247] on icon "button" at bounding box center [1544, 245] width 11 height 11
click at [1515, 264] on span "Edit Price" at bounding box center [1532, 262] width 35 height 11
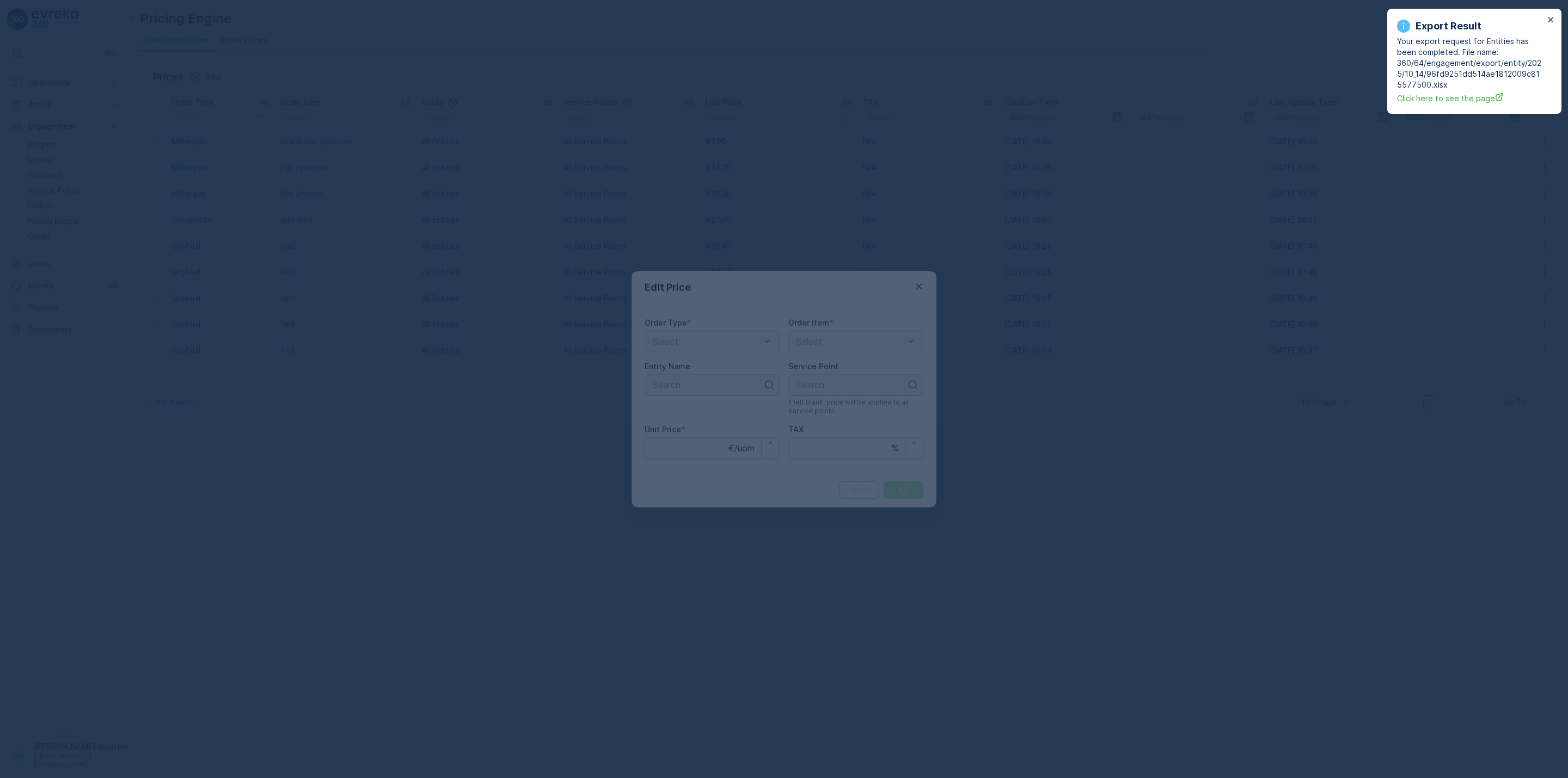
type Price "61.4"
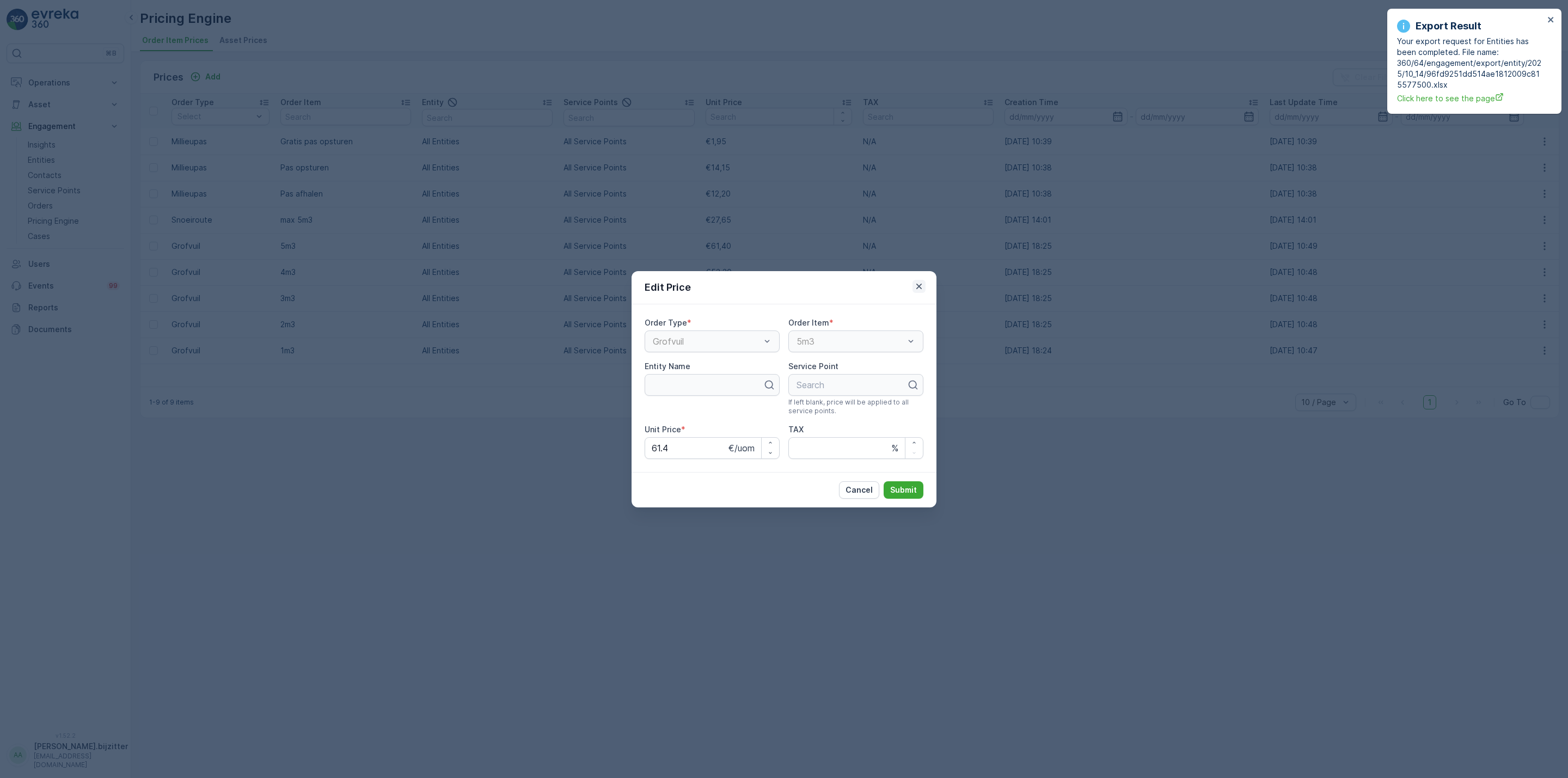
click at [919, 285] on icon "button" at bounding box center [919, 286] width 11 height 11
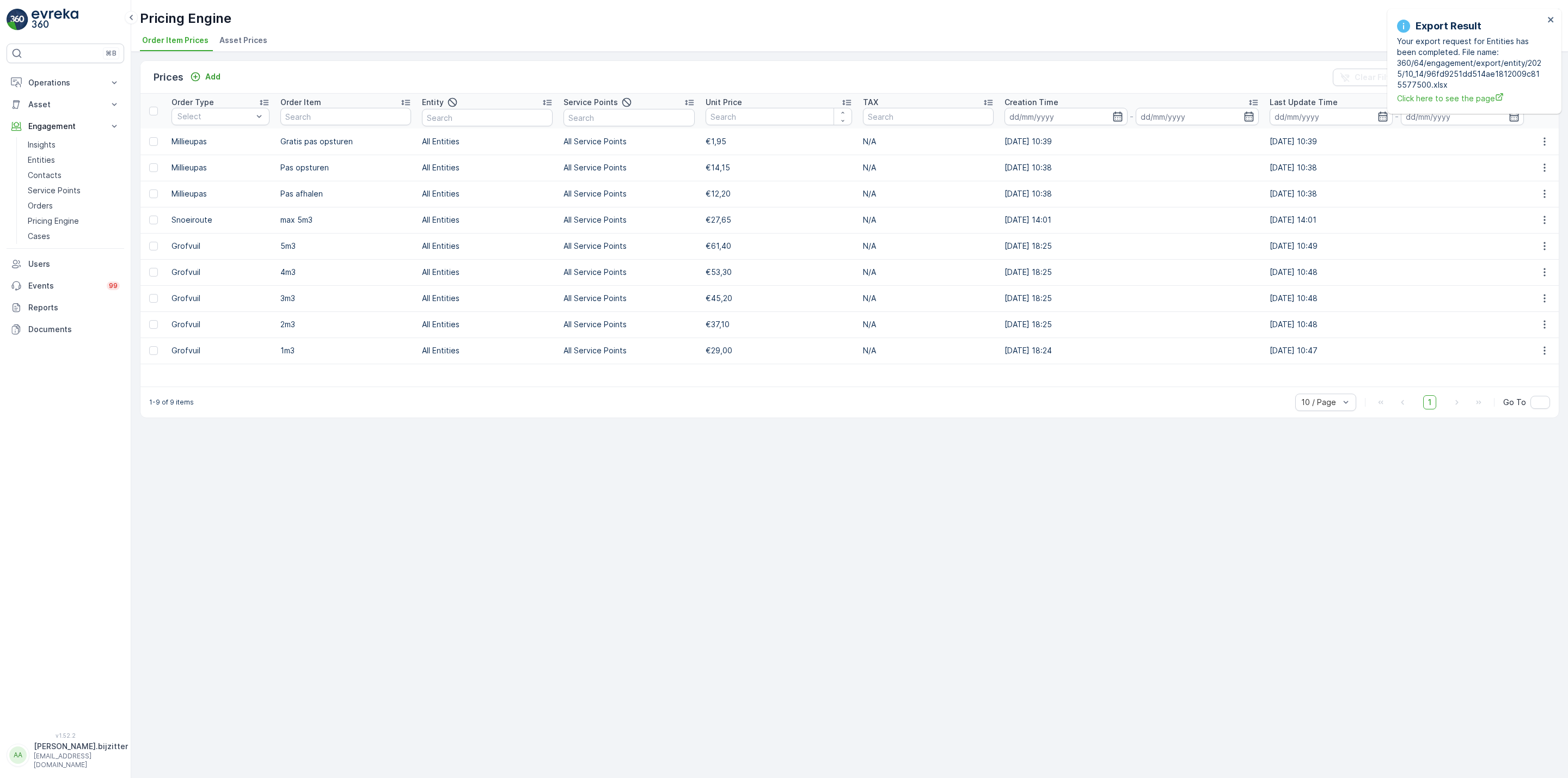
click at [824, 458] on div "Prices Add Clear Filters Export Import Order Type Select Order Item Entity Serv…" at bounding box center [849, 415] width 1436 height 726
click at [1439, 100] on span "Click here to see the page" at bounding box center [1470, 98] width 147 height 11
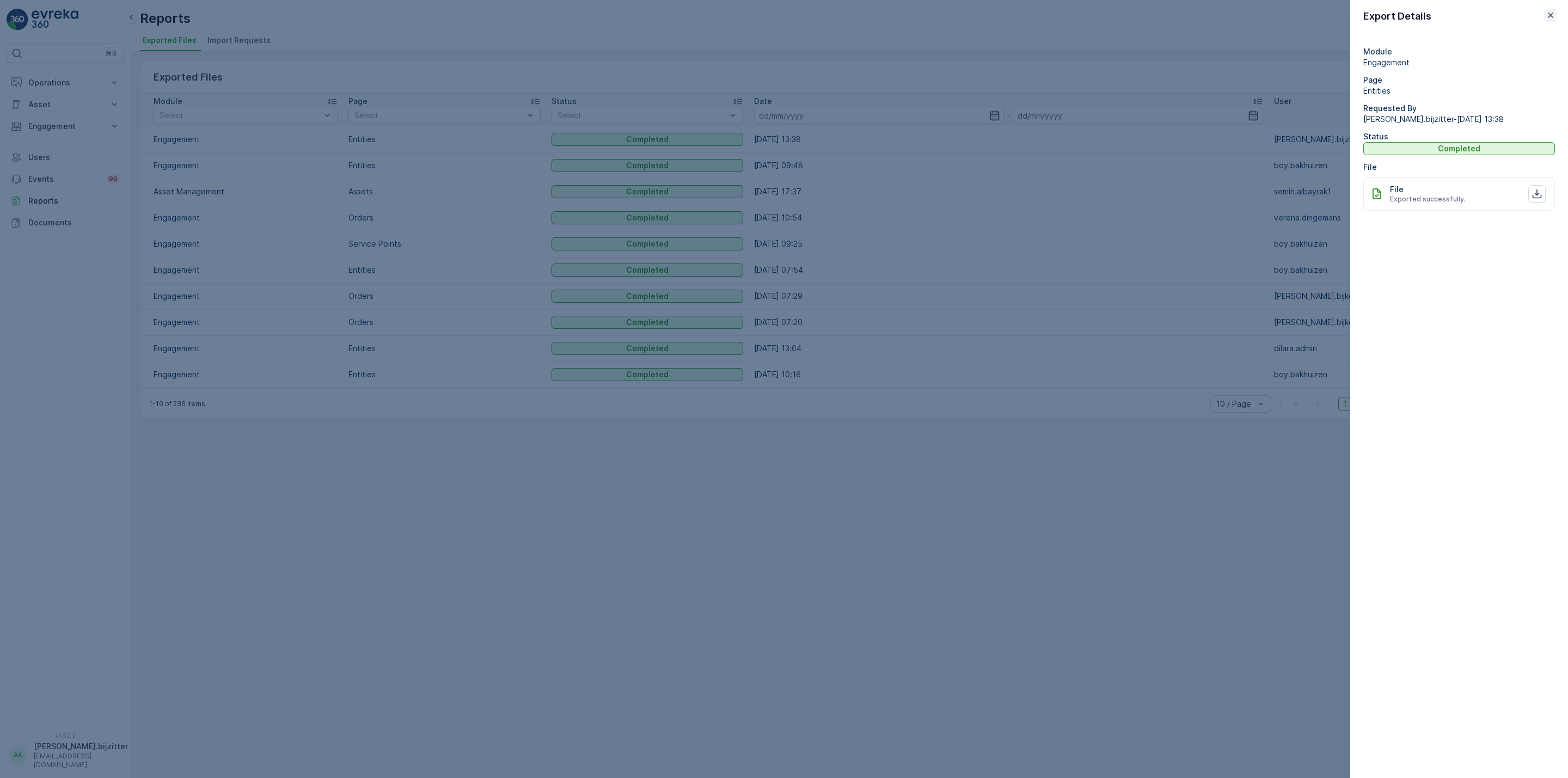
click at [1550, 14] on icon "button" at bounding box center [1550, 15] width 11 height 11
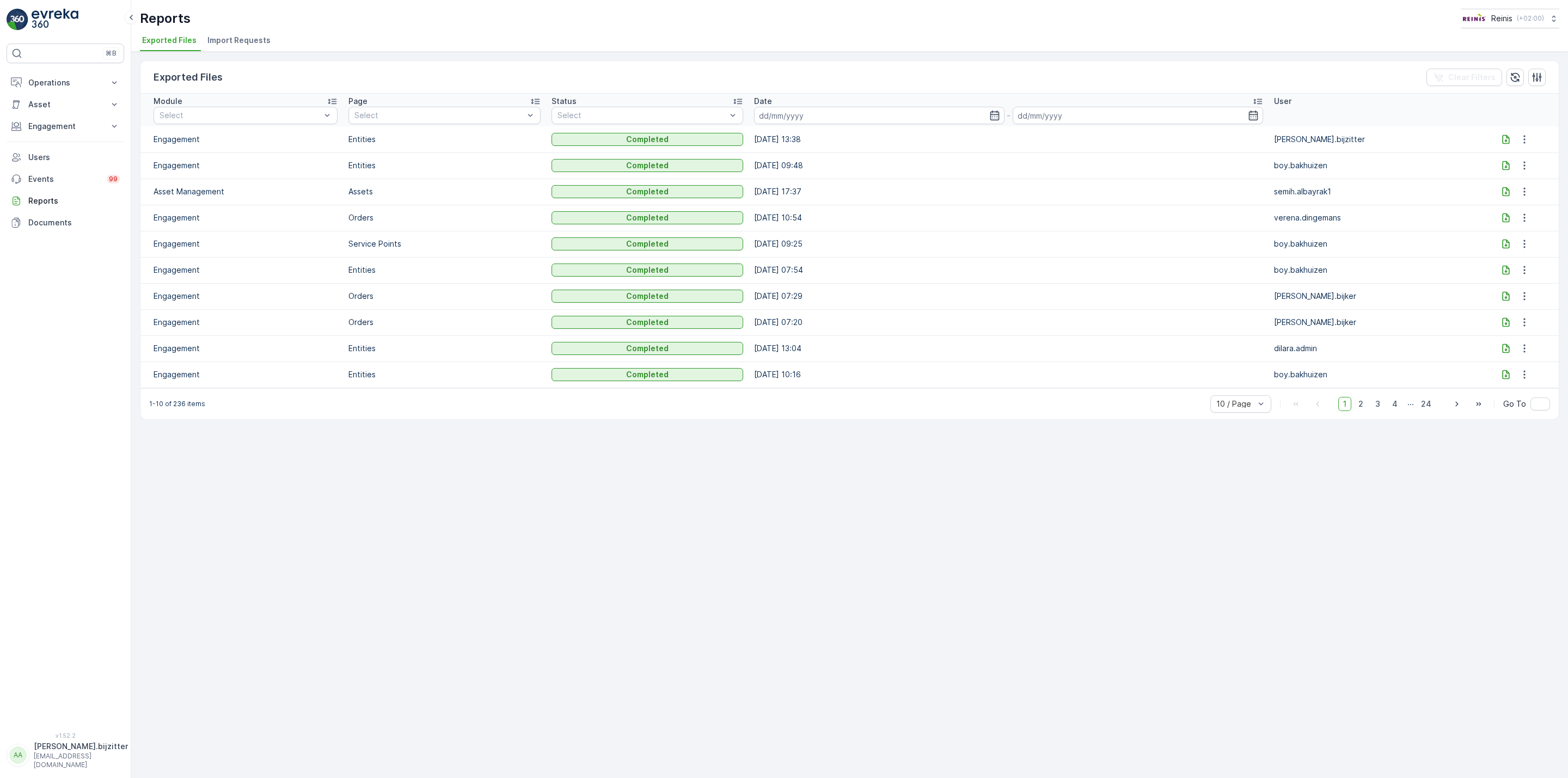
click at [1505, 137] on icon at bounding box center [1505, 139] width 7 height 9
click at [622, 548] on div "Exported Files Clear Filters Module Select Page Select Status Select Date - Use…" at bounding box center [849, 415] width 1436 height 726
drag, startPoint x: 490, startPoint y: 667, endPoint x: 355, endPoint y: 523, distance: 197.4
click at [489, 663] on div "Exported Files Clear Filters Module Select Page Select Status Select Date - Use…" at bounding box center [849, 415] width 1436 height 726
click at [51, 123] on p "Engagement" at bounding box center [65, 126] width 74 height 11
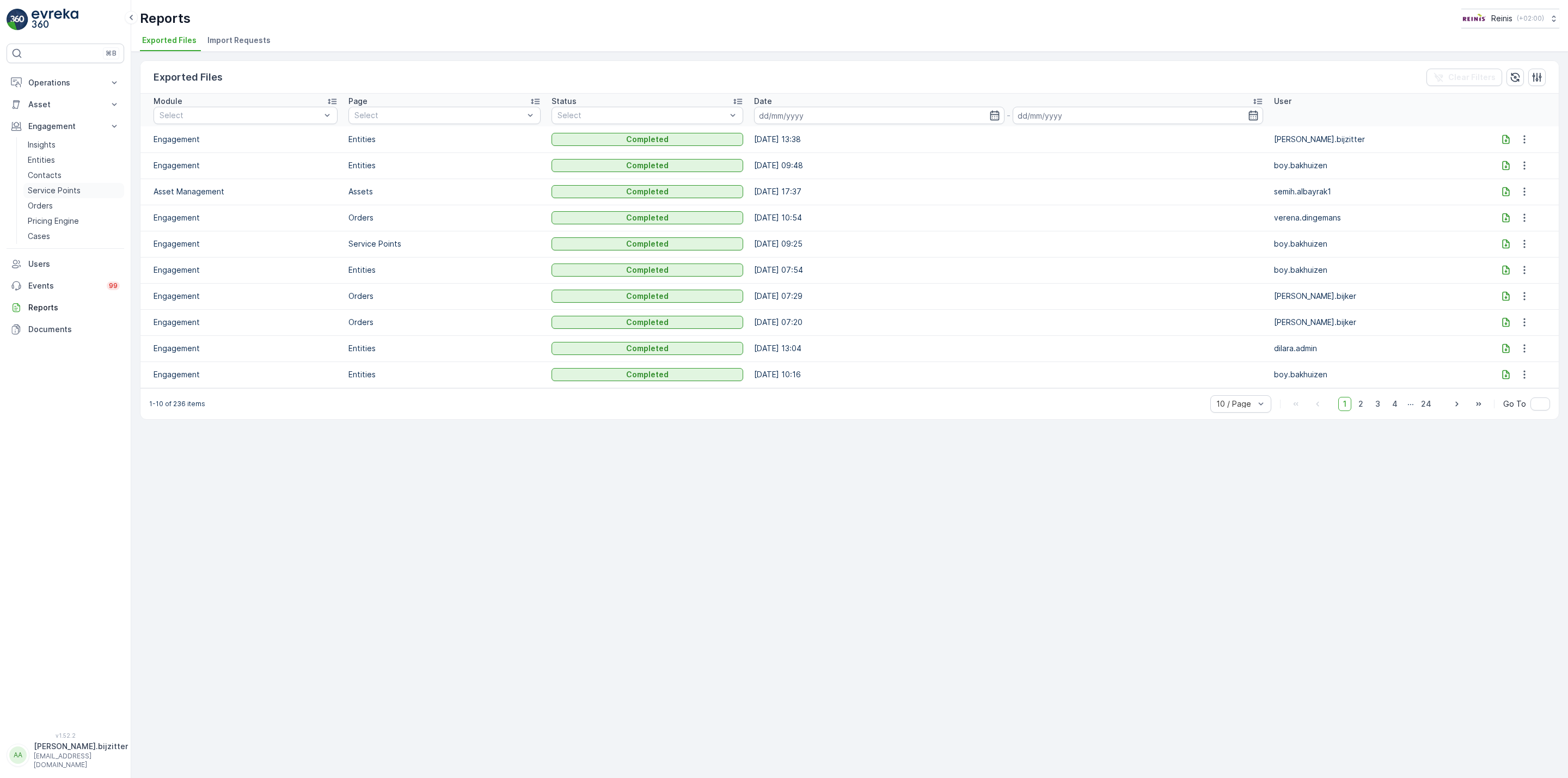
click at [55, 189] on p "Service Points" at bounding box center [54, 190] width 53 height 11
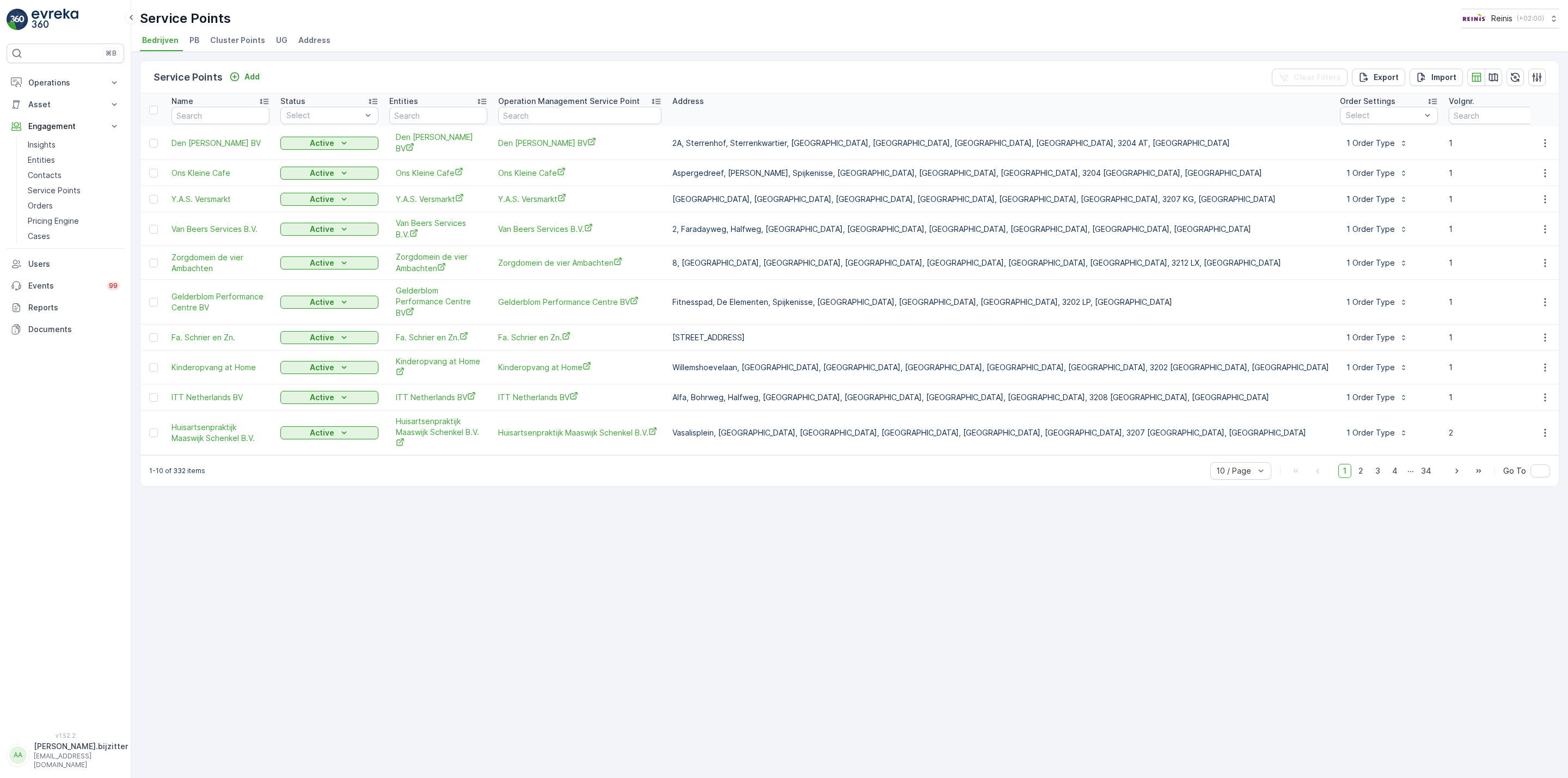
click at [311, 38] on span "Address" at bounding box center [314, 40] width 32 height 11
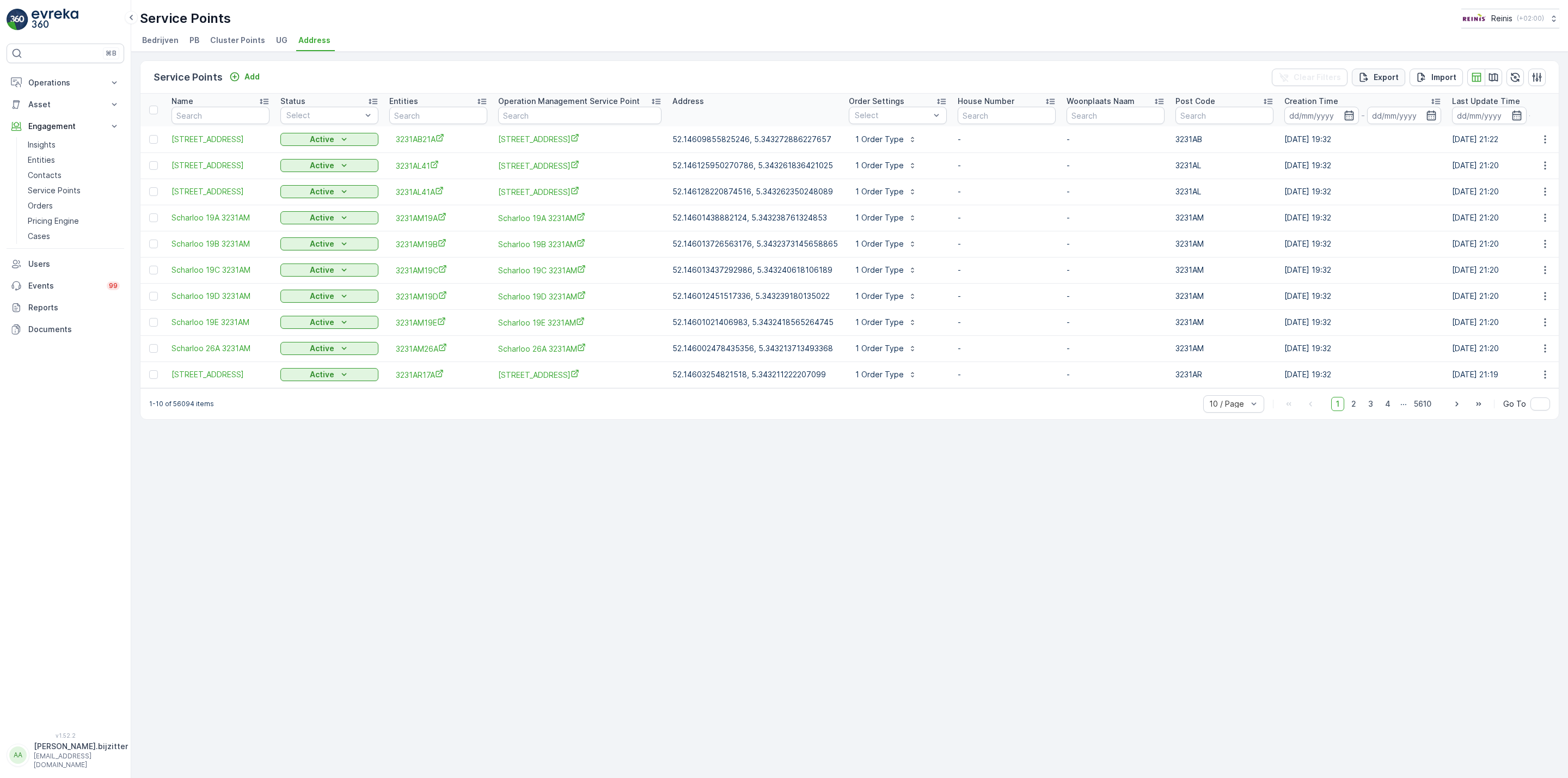
click at [1379, 77] on p "Export" at bounding box center [1386, 77] width 25 height 11
click at [1416, 66] on span "reports" at bounding box center [1470, 65] width 147 height 11
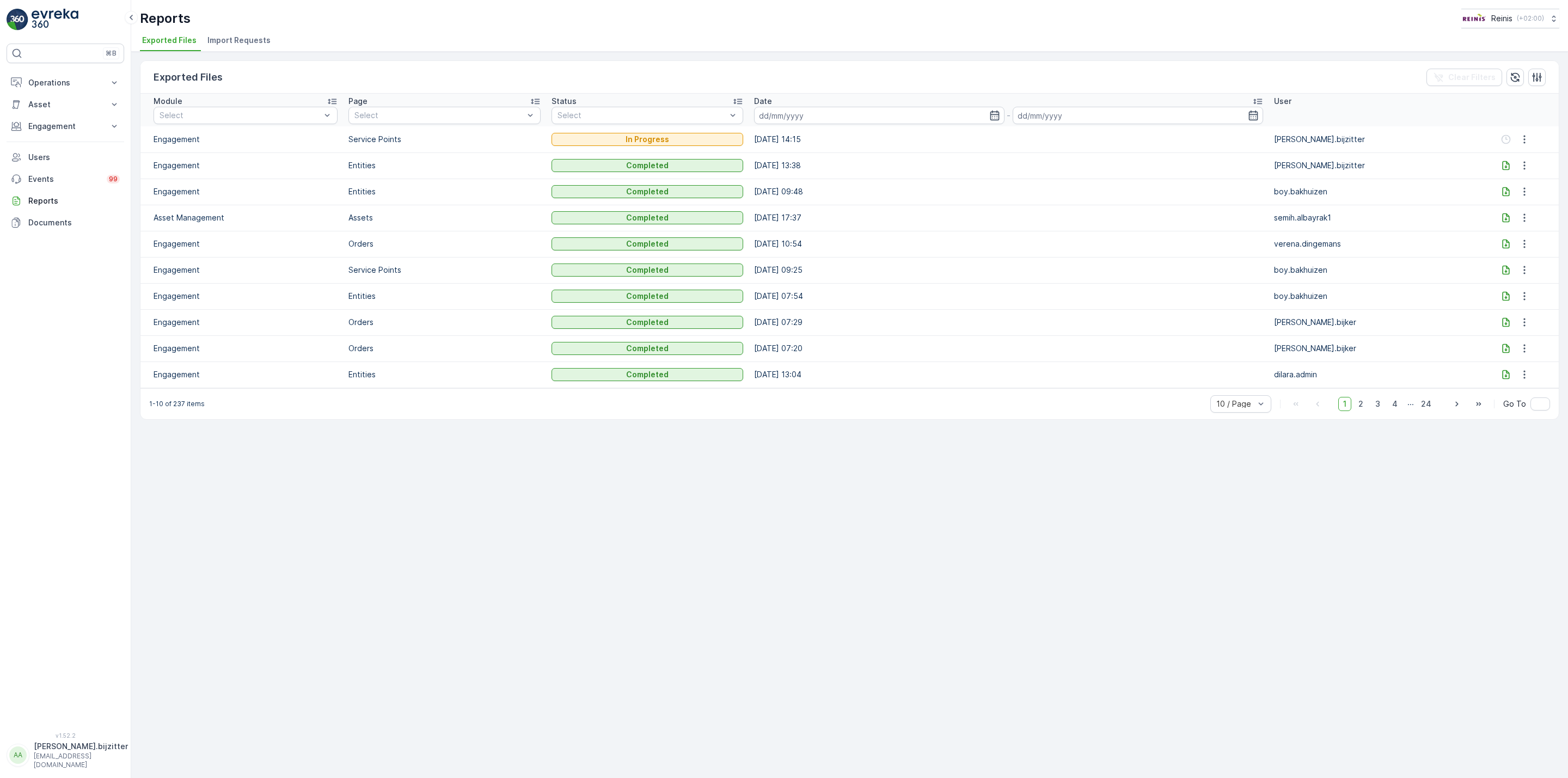
click at [620, 587] on div "Exported Files Clear Filters Module Select Page Select Status Select Date - Use…" at bounding box center [849, 415] width 1436 height 726
click at [598, 538] on div "Exported Files Clear Filters Module Select Page Select Status Select Date - Use…" at bounding box center [849, 415] width 1436 height 726
click at [686, 488] on div "Exported Files Clear Filters Module Select Page Select Status Select Date - Use…" at bounding box center [849, 415] width 1436 height 726
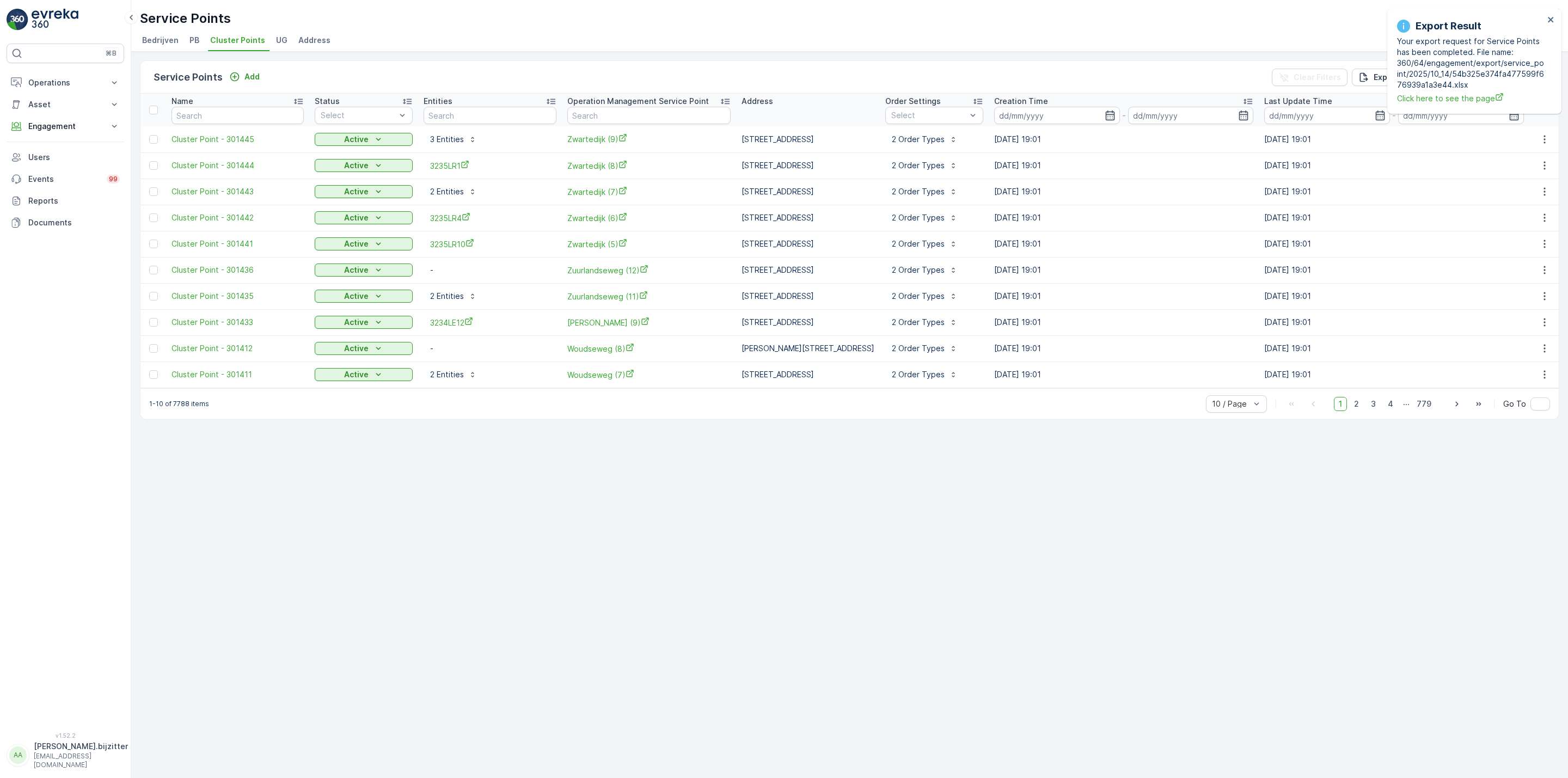
click at [225, 38] on span "Cluster Points" at bounding box center [237, 40] width 55 height 11
click at [1073, 629] on div "Service Points Add Clear Filters Export Import Name Status Select Entities Oper…" at bounding box center [849, 415] width 1436 height 726
click at [1550, 18] on icon "close" at bounding box center [1550, 20] width 6 height 6
click at [1386, 72] on p "Export" at bounding box center [1386, 77] width 25 height 11
click at [1550, 20] on icon "close" at bounding box center [1550, 20] width 6 height 6
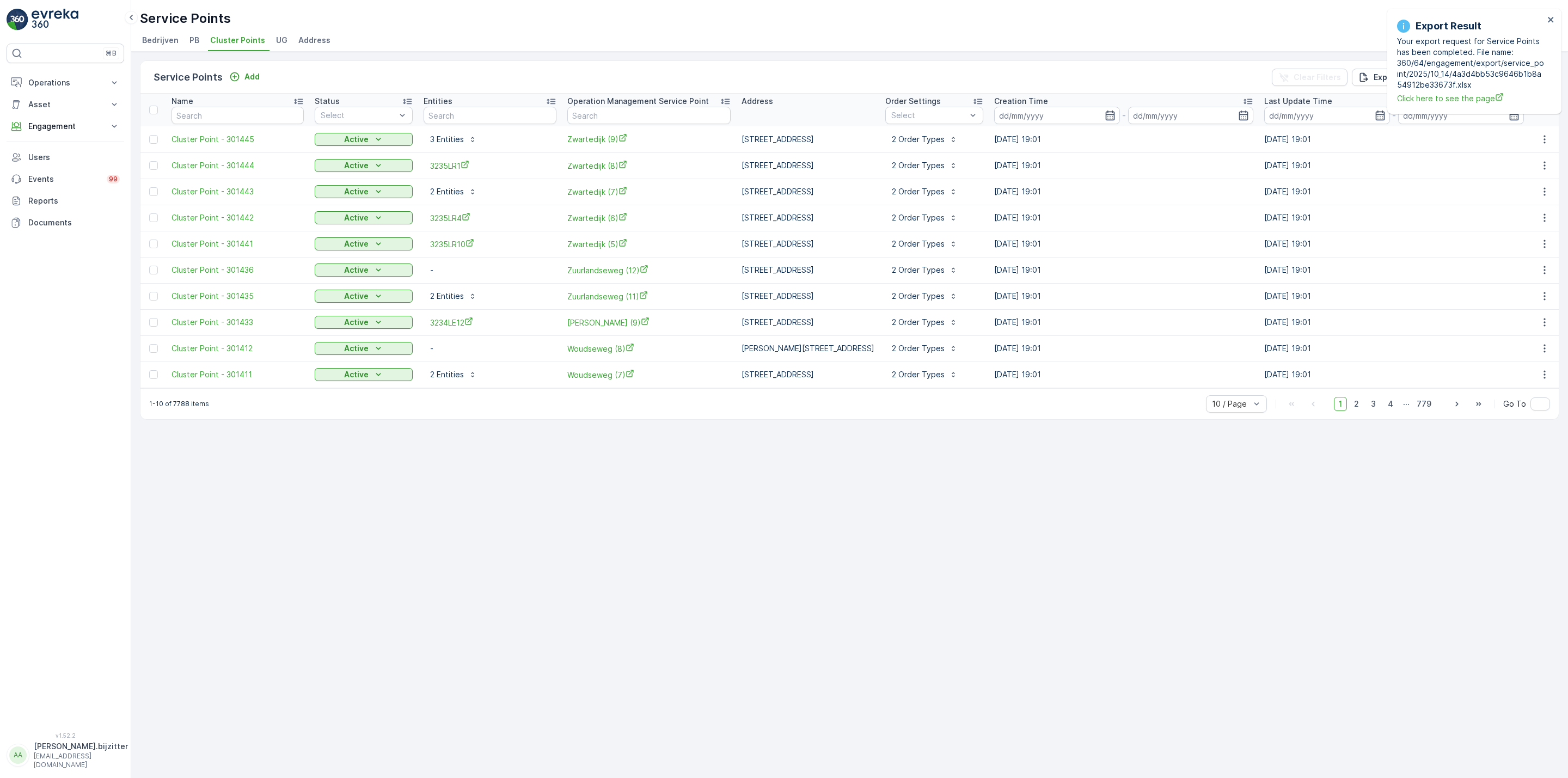
click at [364, 484] on div "Service Points Add Clear Filters Export Import Name Status Select Entities Oper…" at bounding box center [849, 415] width 1436 height 726
click at [329, 458] on div "Service Points Add Clear Filters Export Import Name Status Select Entities Oper…" at bounding box center [849, 415] width 1436 height 726
click at [1552, 18] on icon "close" at bounding box center [1551, 20] width 8 height 9
click at [527, 453] on div "Service Points Add Clear Filters Export Import Name Status Select Entities Oper…" at bounding box center [849, 415] width 1436 height 726
click at [456, 77] on div "Service Points Add Clear Filters Export Import" at bounding box center [849, 77] width 1418 height 33
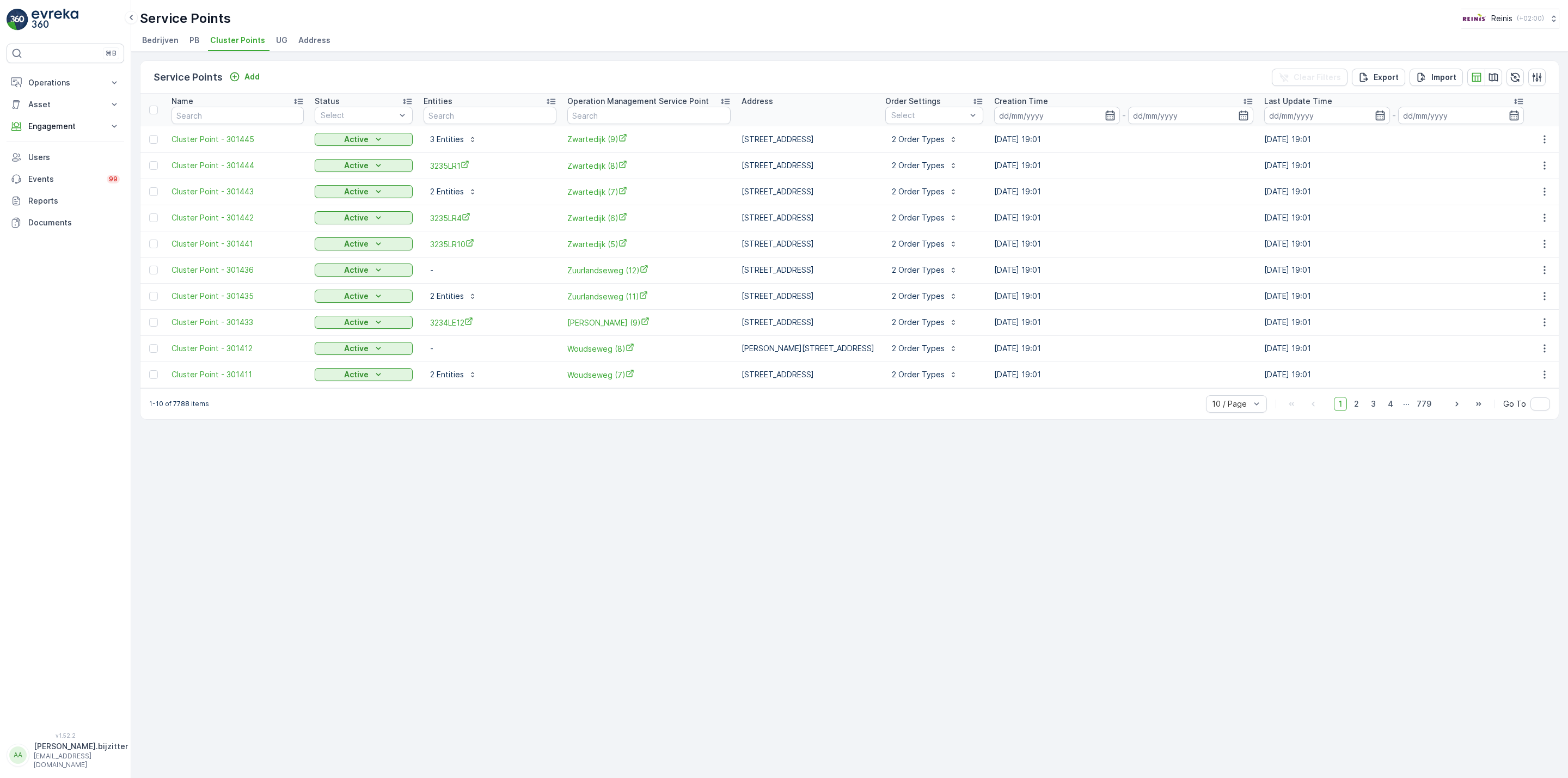
click at [664, 471] on div "Service Points Add Clear Filters Export Import Name Status Select Entities Oper…" at bounding box center [849, 415] width 1436 height 726
click at [275, 510] on div "Service Points Add Clear Filters Export Import Name Status Select Entities Oper…" at bounding box center [849, 415] width 1436 height 726
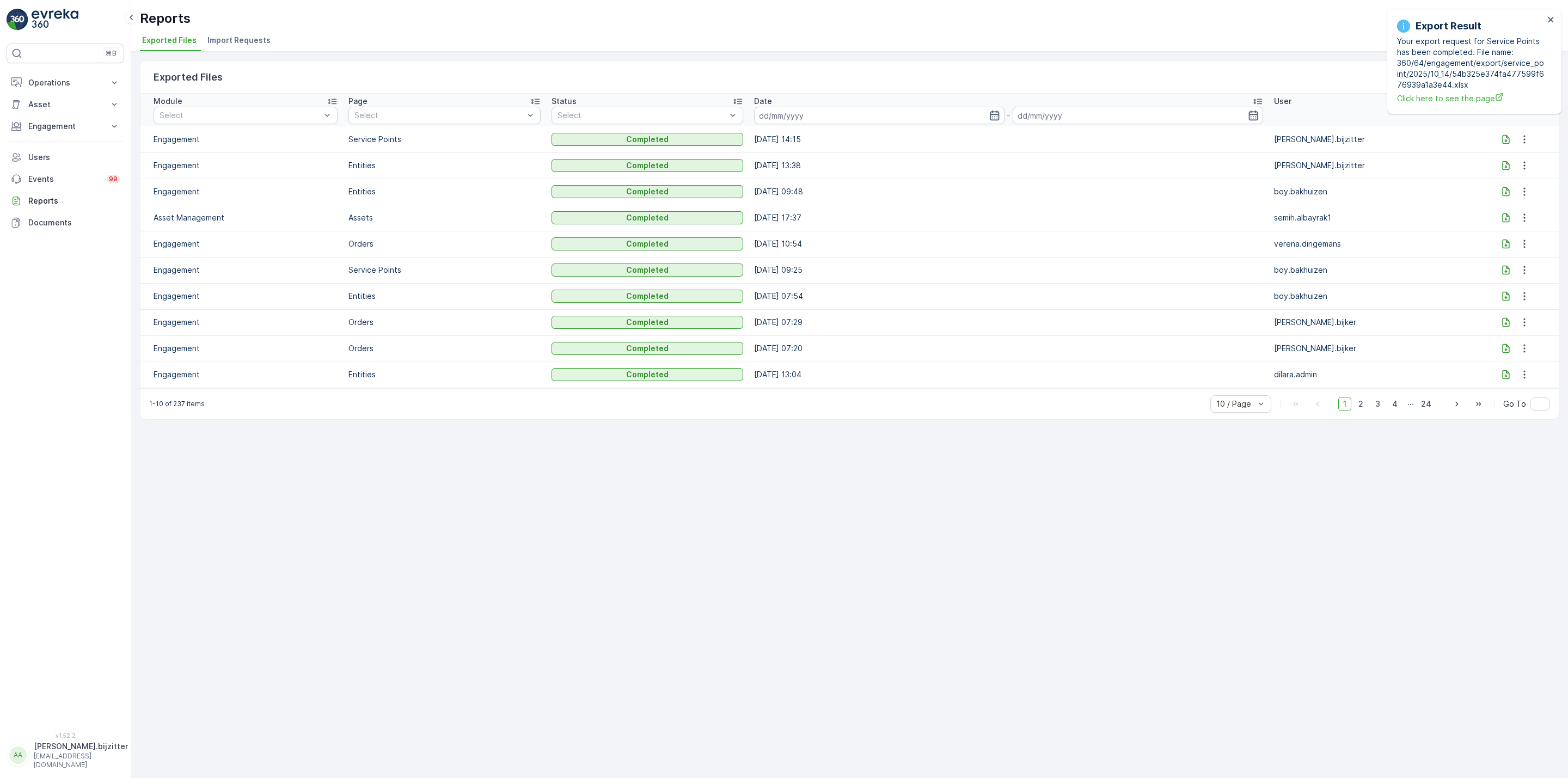
click at [1246, 46] on ul "Exported Files Import Requests" at bounding box center [845, 42] width 1411 height 18
click at [1506, 143] on icon at bounding box center [1506, 139] width 11 height 11
click at [473, 771] on div "Exported Files Clear Filters Module Select Page Select Status Select Date - Use…" at bounding box center [849, 415] width 1436 height 726
click at [505, 654] on div "Exported Files Clear Filters Module Select Page Select Status Select Date - Use…" at bounding box center [849, 415] width 1436 height 726
click at [1550, 18] on icon "close" at bounding box center [1551, 20] width 8 height 9
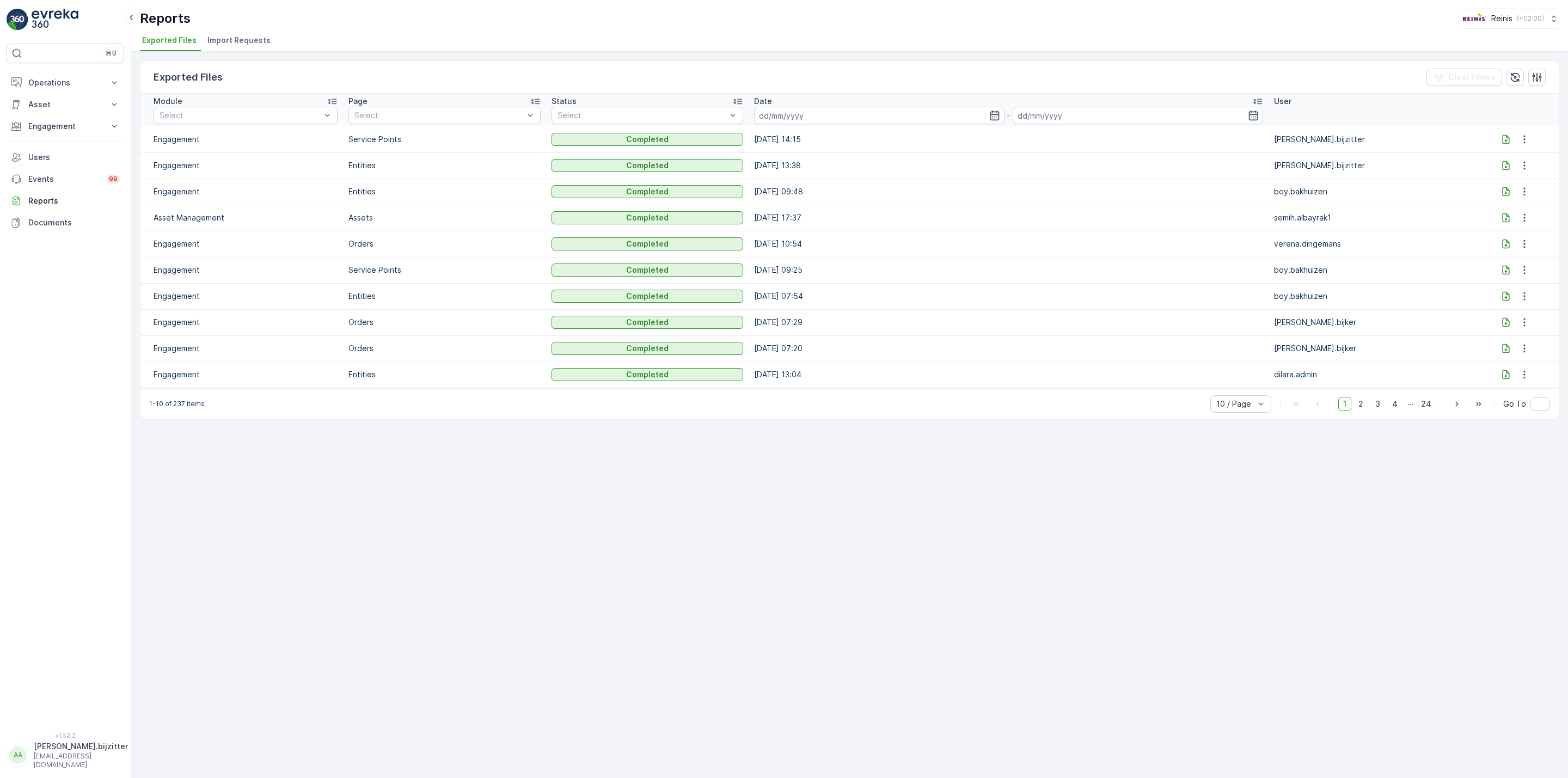
click at [851, 458] on div "Exported Files Clear Filters Module Select Page Select Status Select Date - Use…" at bounding box center [849, 415] width 1436 height 726
click at [692, 499] on div "Exported Files Clear Filters Module Select Page Select Status Select Date - Use…" at bounding box center [849, 415] width 1436 height 726
click at [1554, 20] on icon "close" at bounding box center [1551, 20] width 8 height 9
click at [1501, 139] on icon at bounding box center [1506, 139] width 11 height 11
click at [451, 528] on div "Exported Files Clear Filters Module Select Page Select Status Select Date - Use…" at bounding box center [849, 415] width 1436 height 726
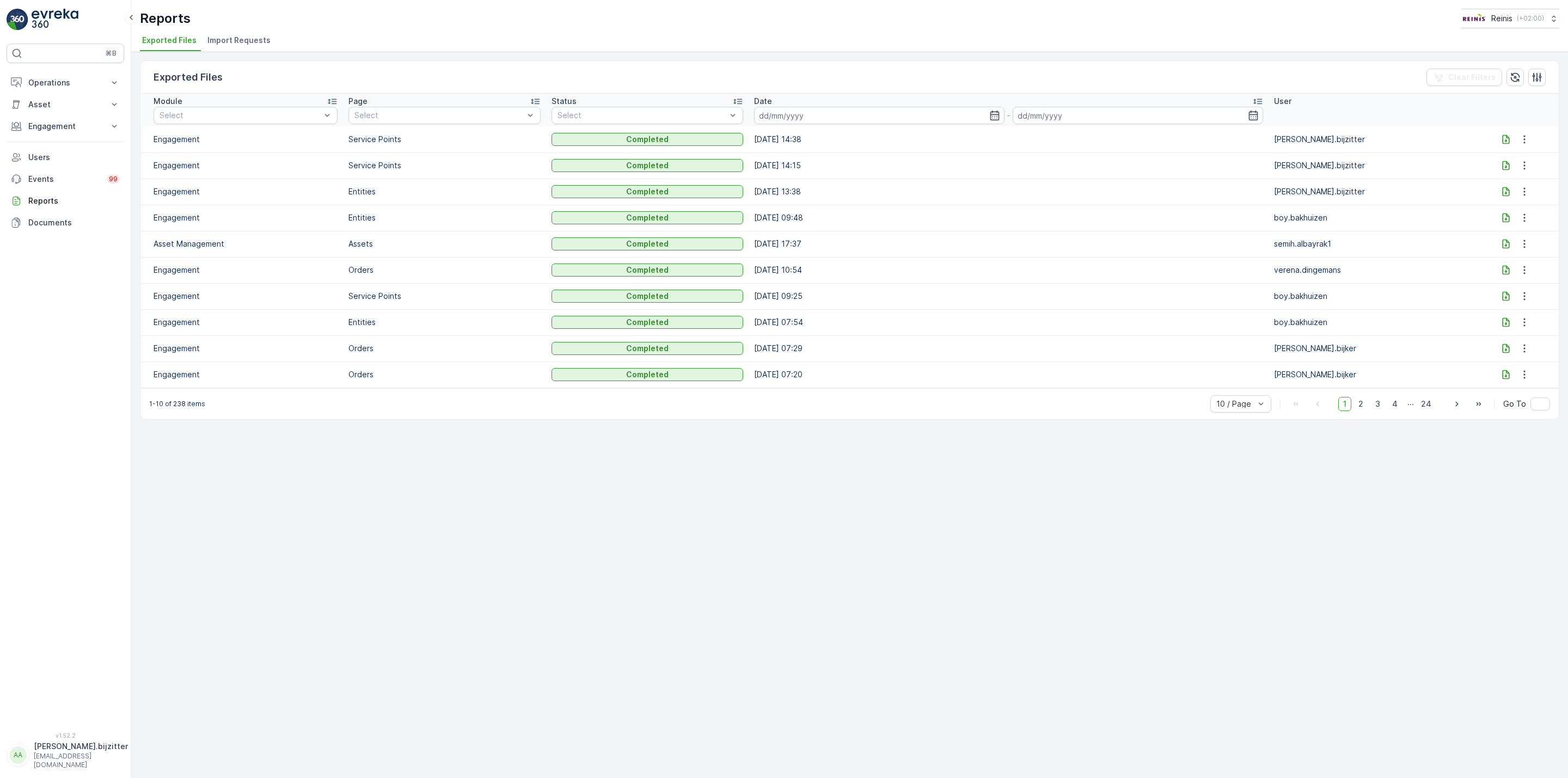
click at [378, 572] on div "Exported Files Clear Filters Module Select Page Select Status Select Date - Use…" at bounding box center [849, 415] width 1436 height 726
click at [395, 527] on div "Exported Files Clear Filters Module Select Page Select Status Select Date - Use…" at bounding box center [849, 415] width 1436 height 726
click at [363, 560] on div "Exported Files Clear Filters Module Select Page Select Status Select Date - Use…" at bounding box center [849, 415] width 1436 height 726
drag, startPoint x: 318, startPoint y: 465, endPoint x: 329, endPoint y: 463, distance: 11.2
click at [318, 466] on div "Exported Files Clear Filters Module Select Page Select Status Select Date - Use…" at bounding box center [849, 415] width 1436 height 726
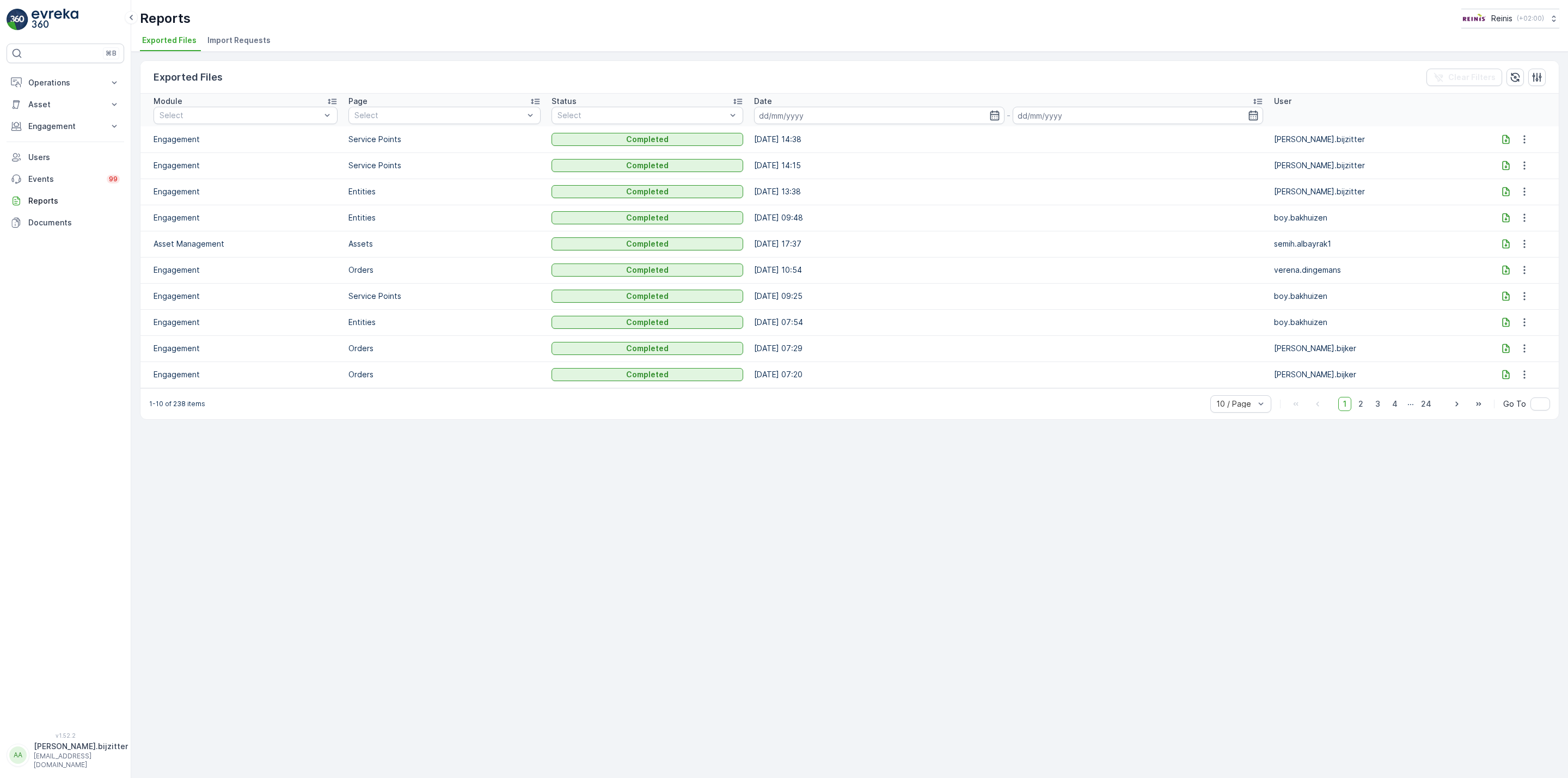
click at [546, 551] on div "Exported Files Clear Filters Module Select Page Select Status Select Date - Use…" at bounding box center [849, 415] width 1436 height 726
click at [106, 82] on button "Operations" at bounding box center [65, 82] width 118 height 22
click at [44, 115] on p "Planning" at bounding box center [43, 116] width 30 height 11
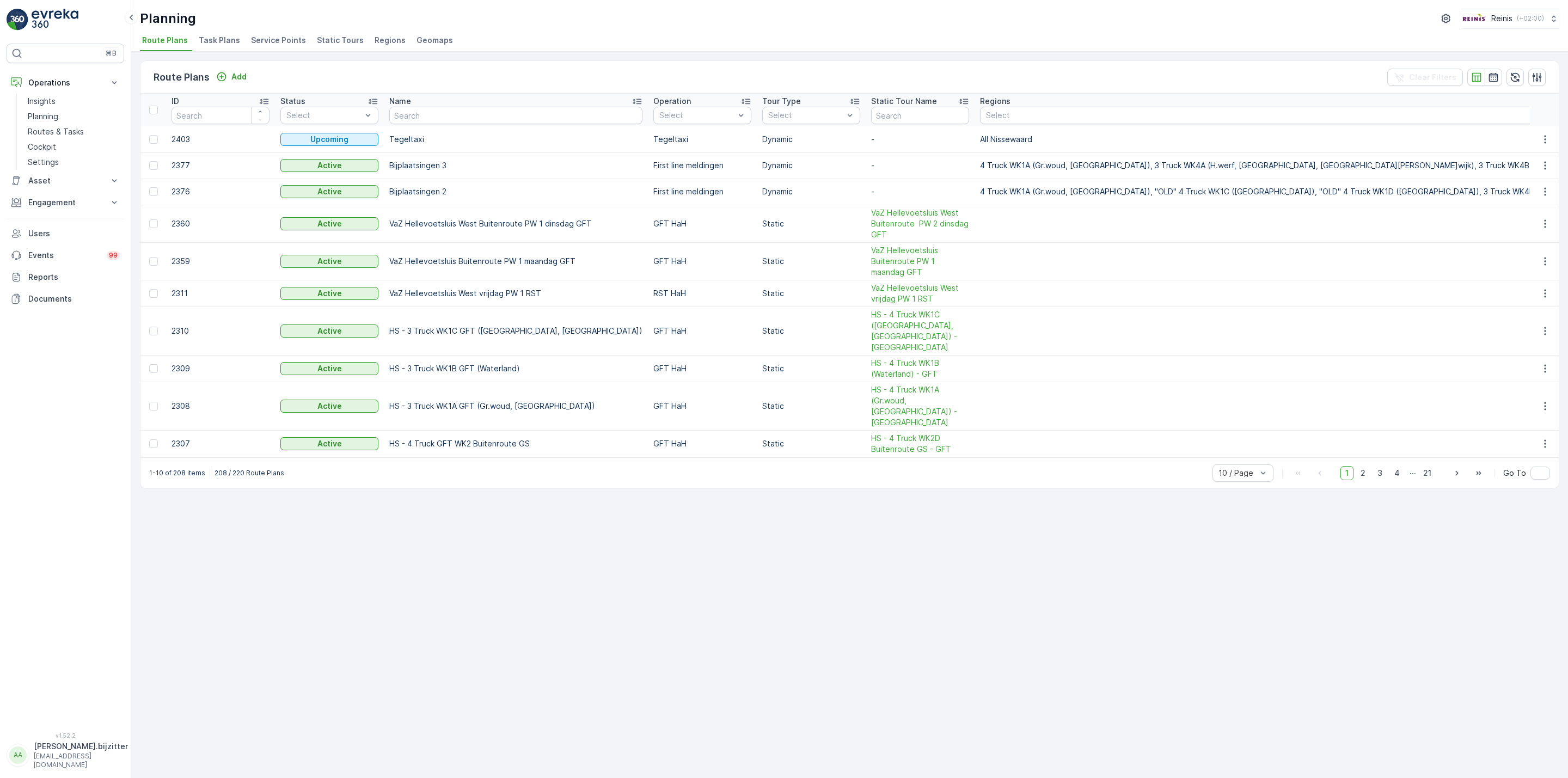
click at [263, 41] on span "Service Points" at bounding box center [278, 40] width 55 height 11
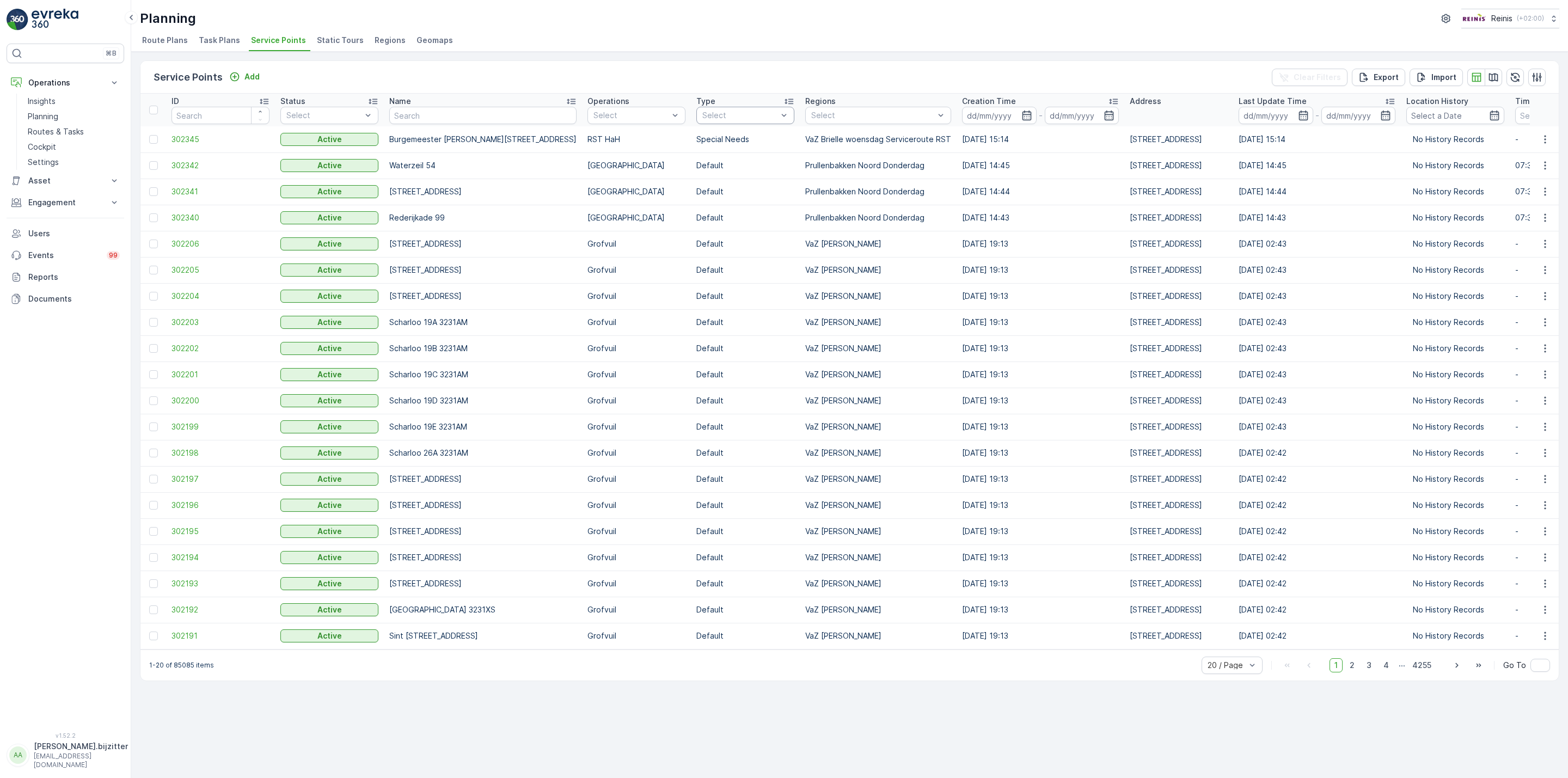
click at [681, 60] on div "Service Points Add Clear Filters Export Import ID Status Select Name Operations…" at bounding box center [849, 371] width 1420 height 621
click at [709, 690] on div "Service Points Add Clear Filters Export Import ID Status Select Name Operations…" at bounding box center [849, 415] width 1436 height 726
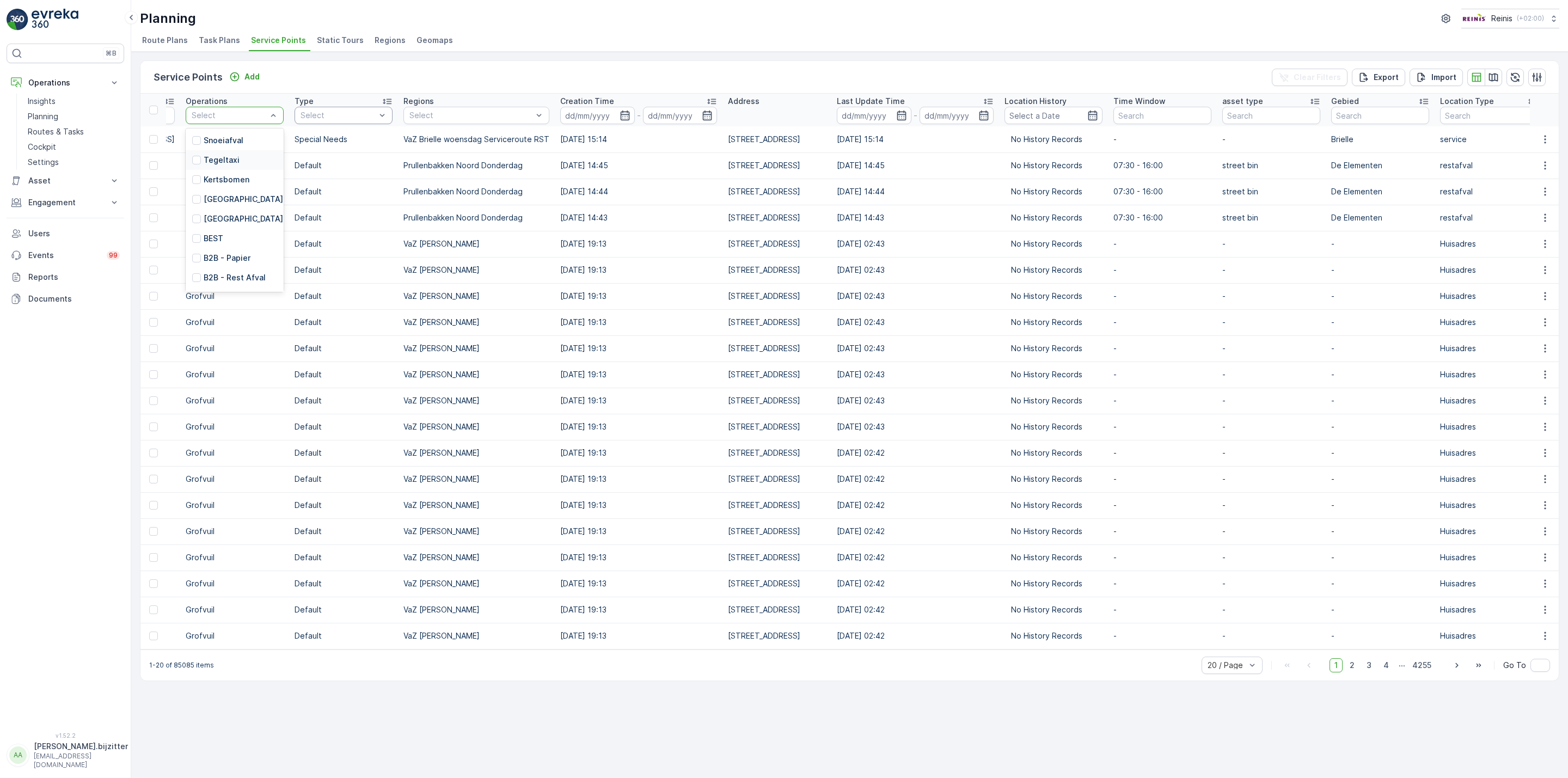
scroll to position [0, 575]
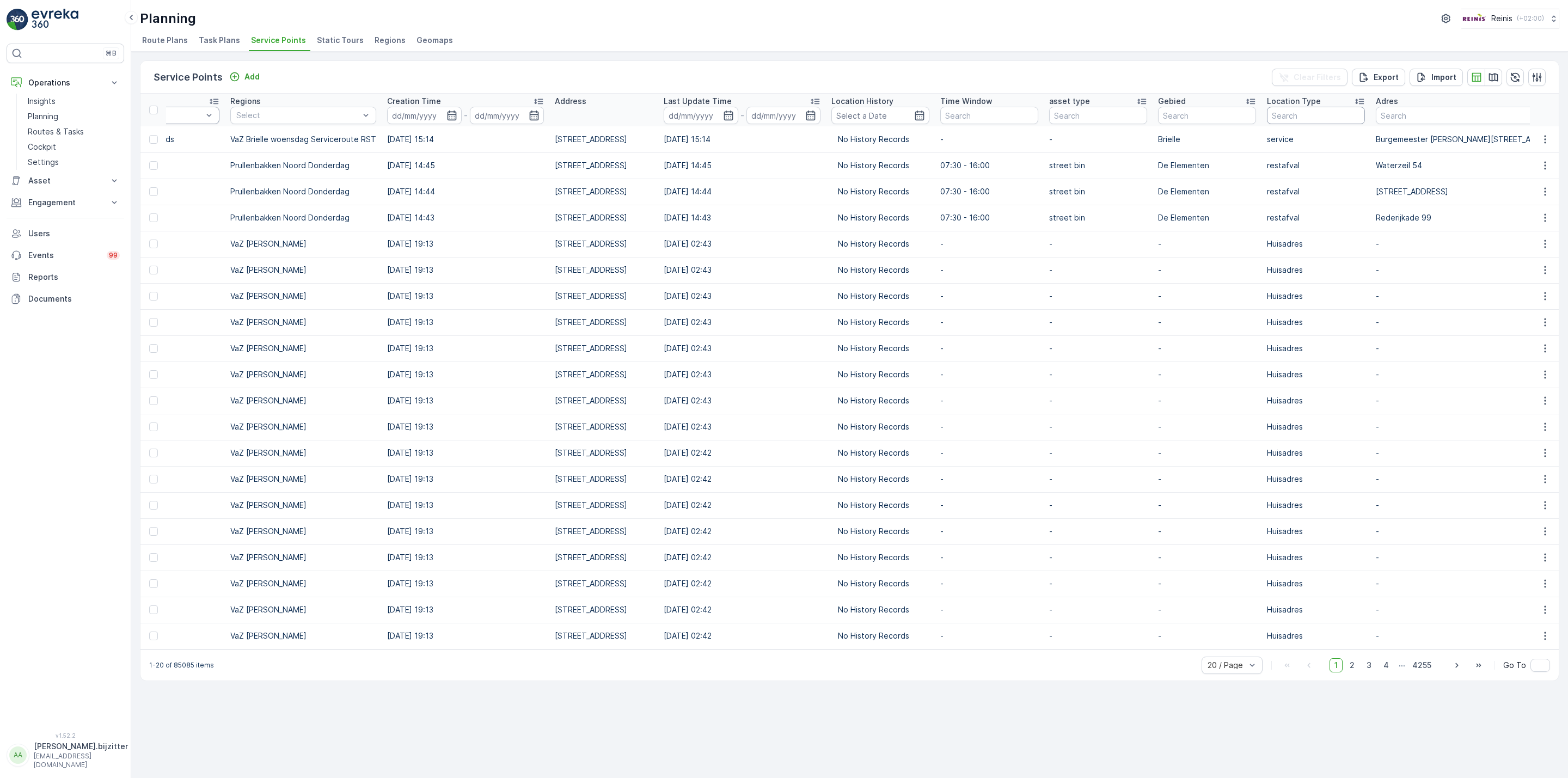
click at [1348, 116] on input "text" at bounding box center [1316, 116] width 98 height 18
type input "Huis"
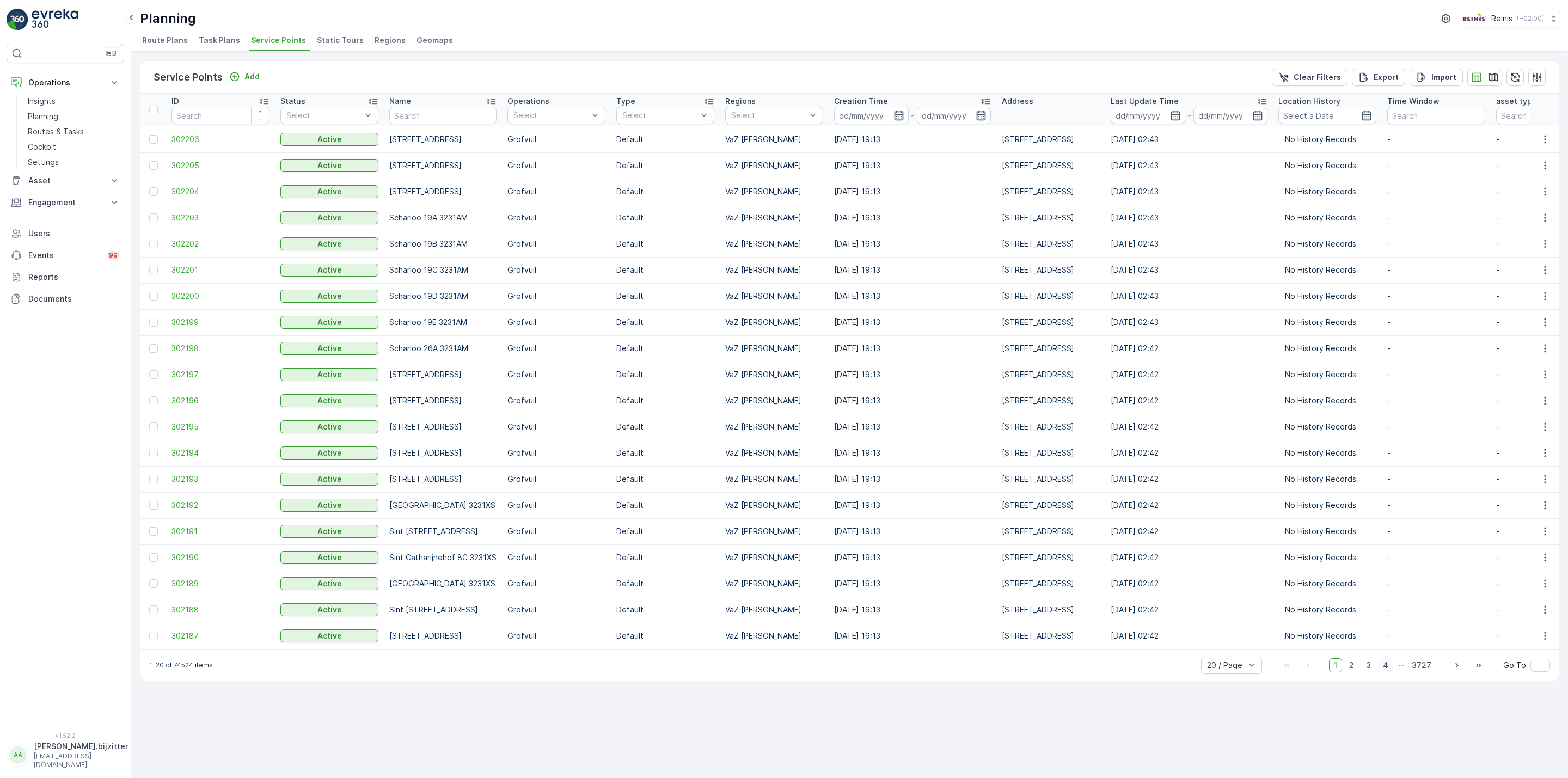
click at [1387, 672] on span "4" at bounding box center [1386, 665] width 15 height 14
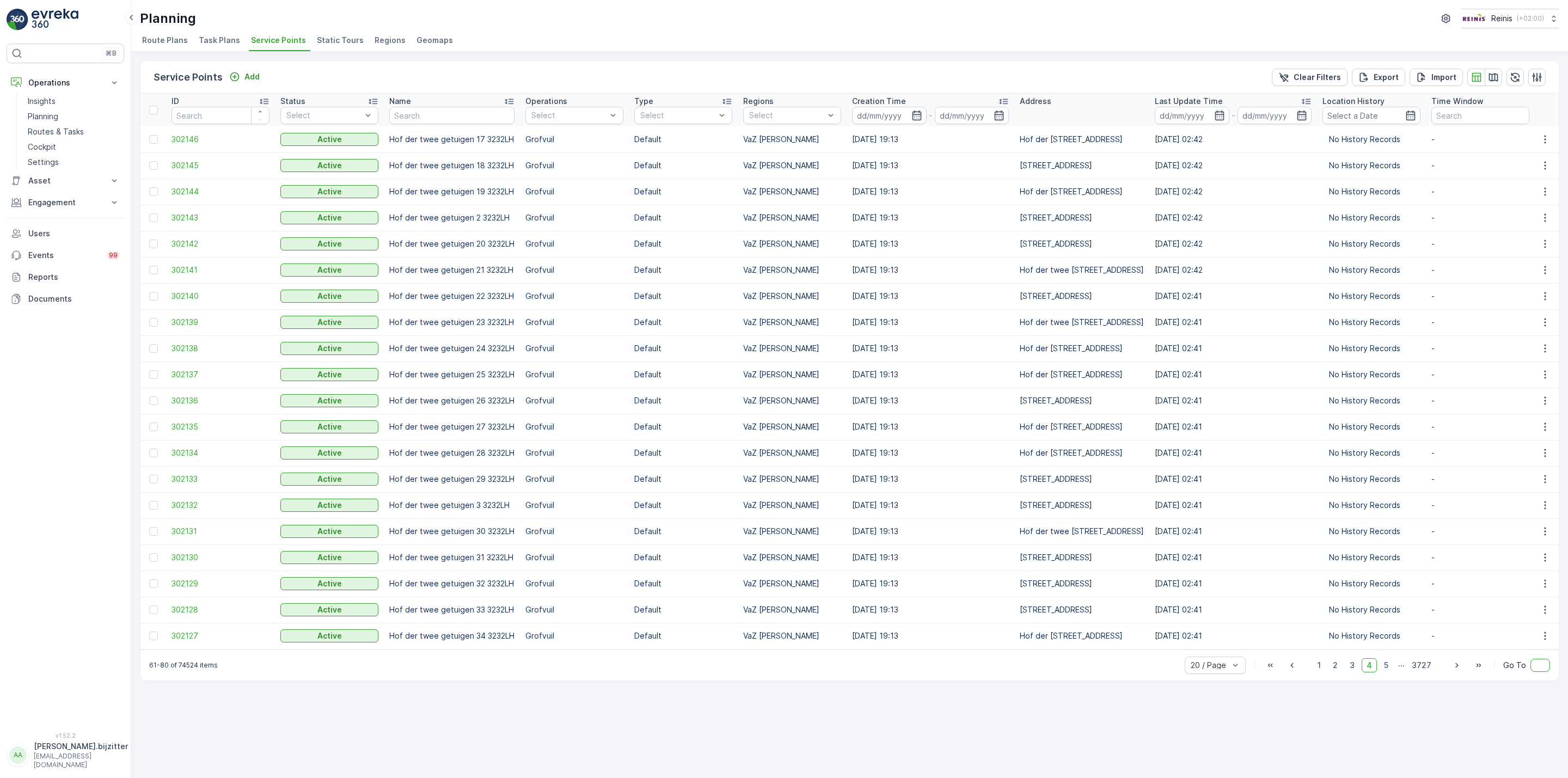
click at [1538, 672] on input "text" at bounding box center [1540, 665] width 20 height 13
type input "500"
click at [1514, 671] on span "Go To" at bounding box center [1515, 665] width 23 height 11
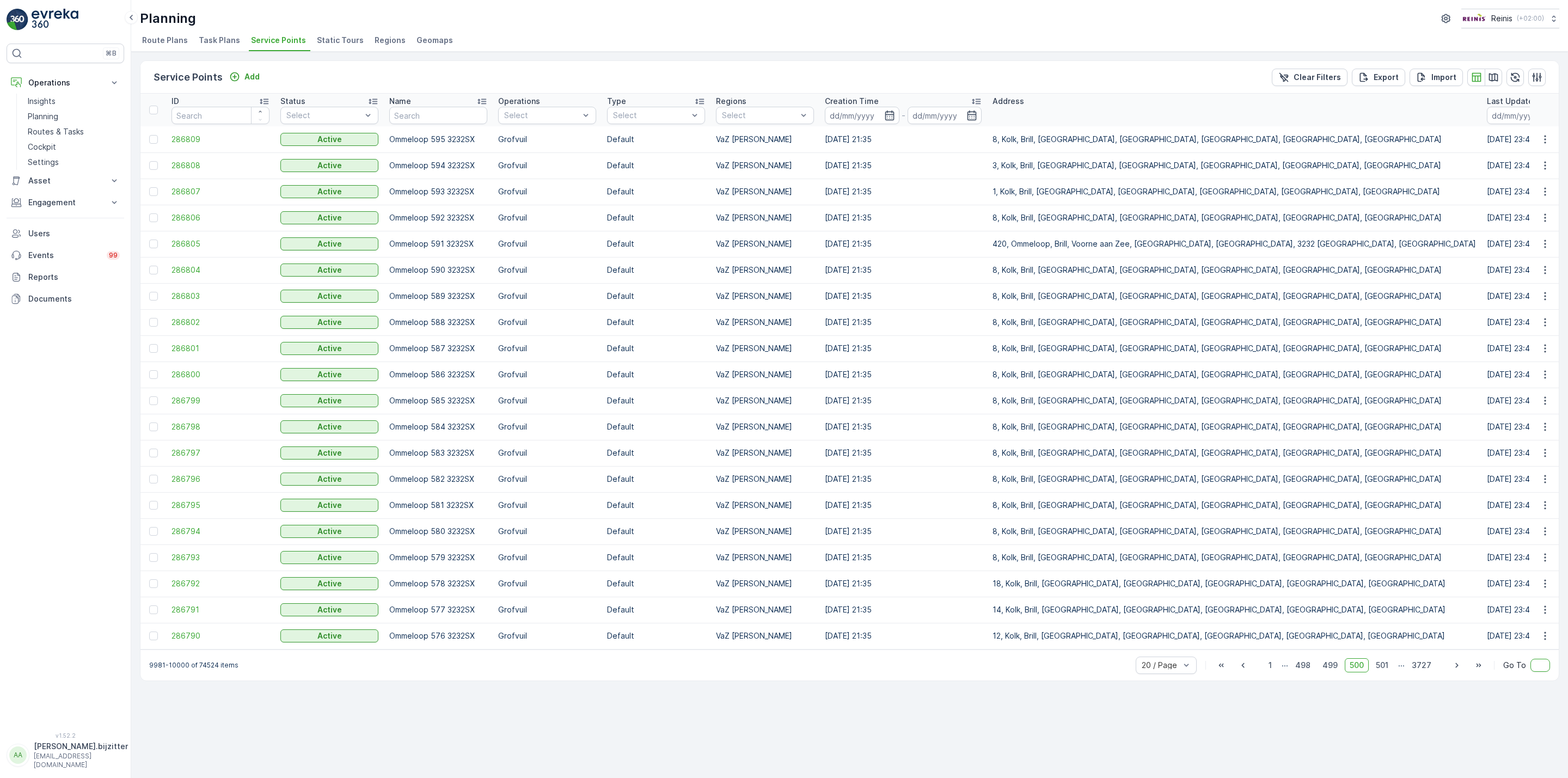
click at [1539, 672] on input "text" at bounding box center [1540, 665] width 20 height 13
type input "4"
type input "1000"
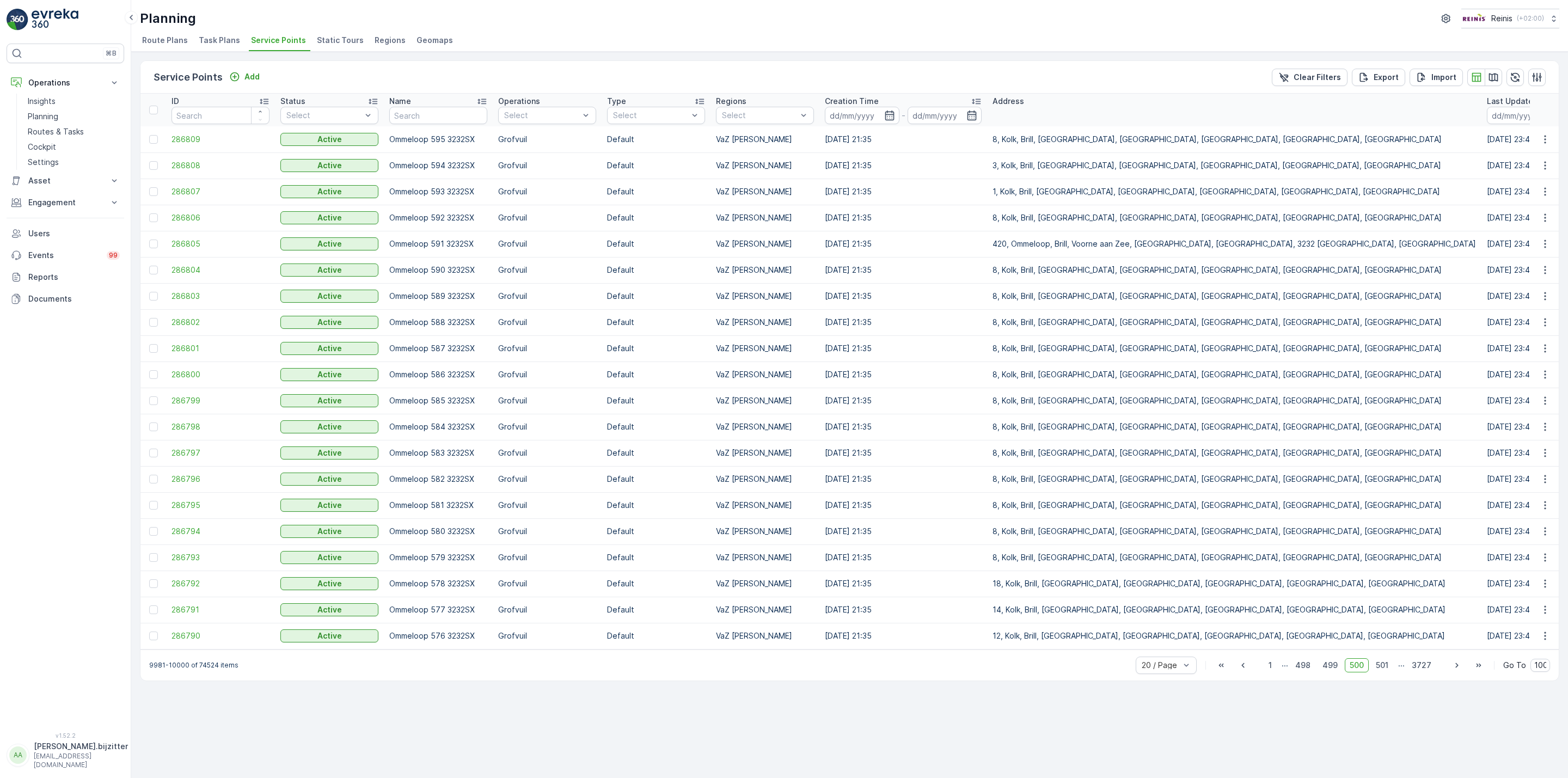
click at [1516, 689] on div "Service Points Add Clear Filters Export Import ID Status Select Name Operations…" at bounding box center [849, 415] width 1436 height 726
